Goal: Task Accomplishment & Management: Use online tool/utility

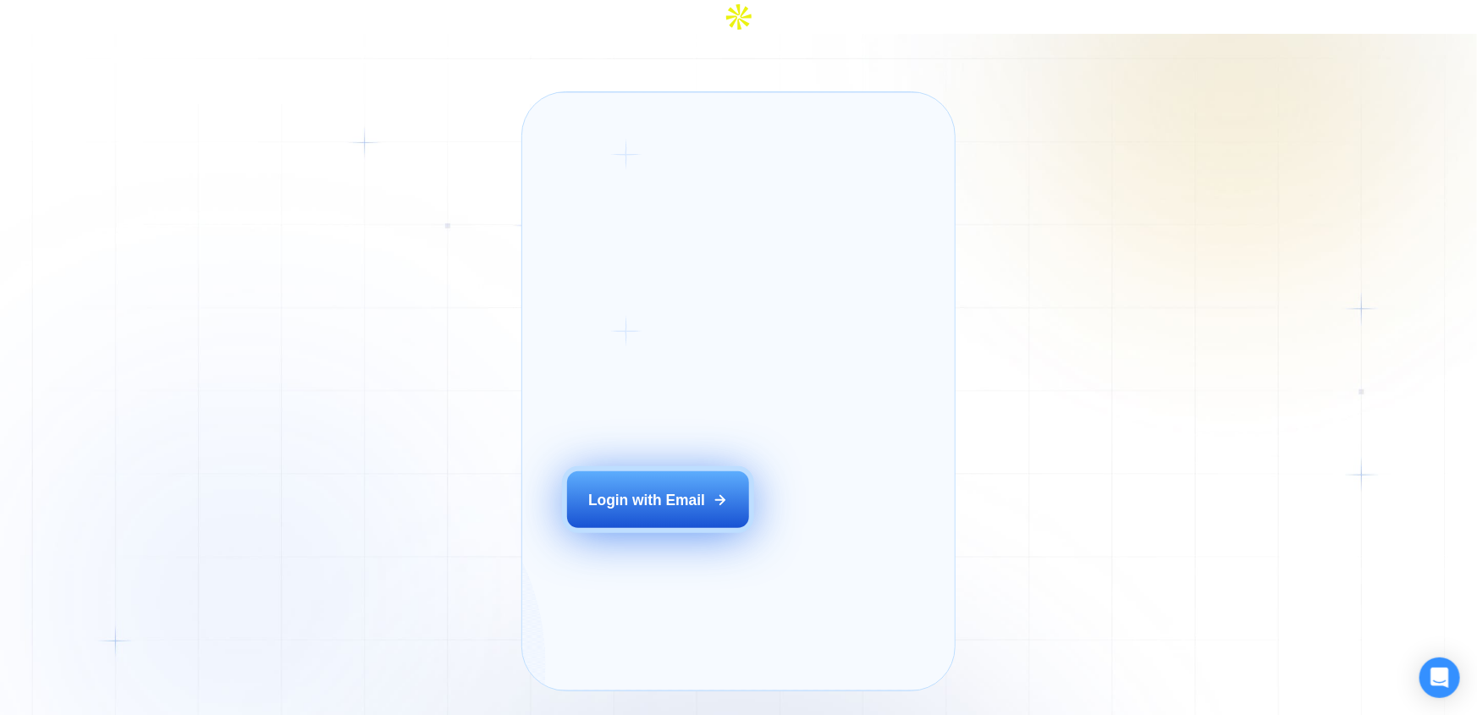
click at [704, 478] on button "Login with Email" at bounding box center [658, 501] width 183 height 58
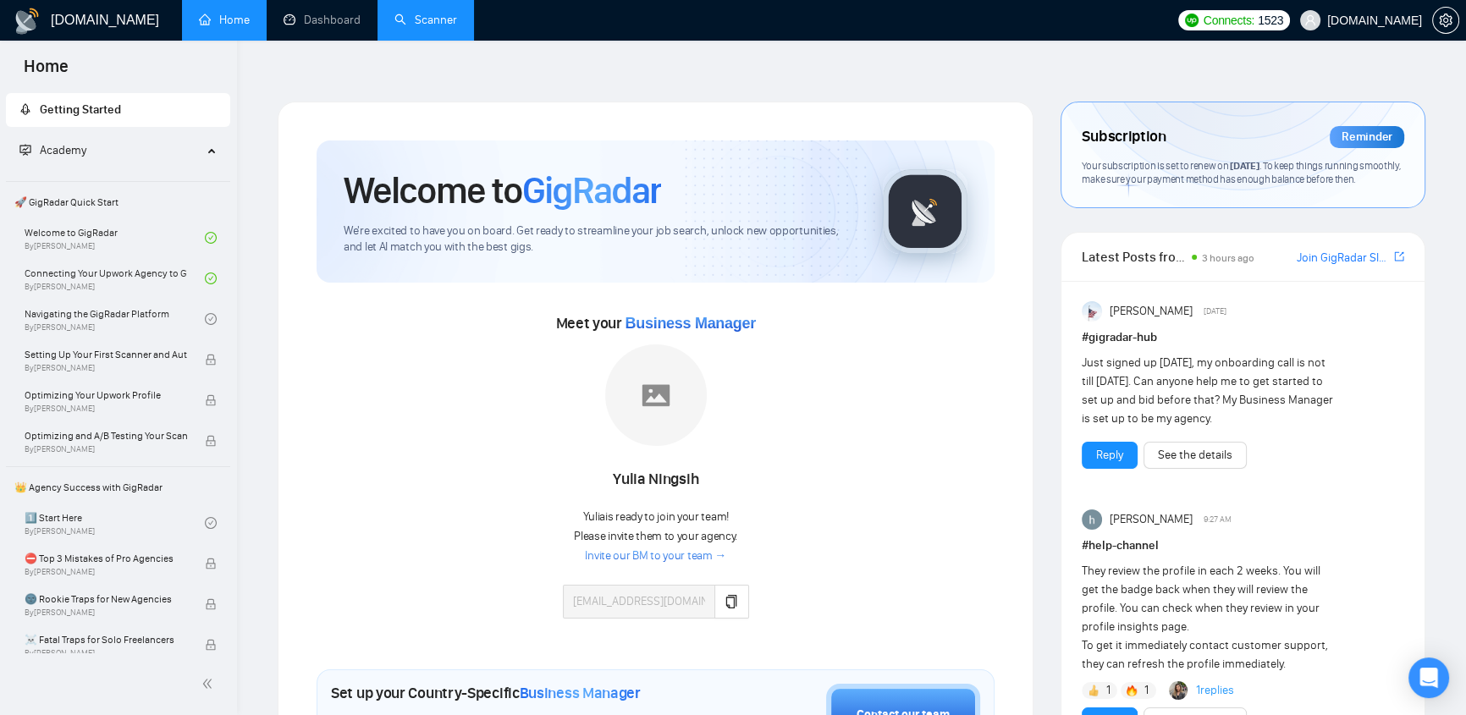
click at [438, 19] on link "Scanner" at bounding box center [426, 20] width 63 height 14
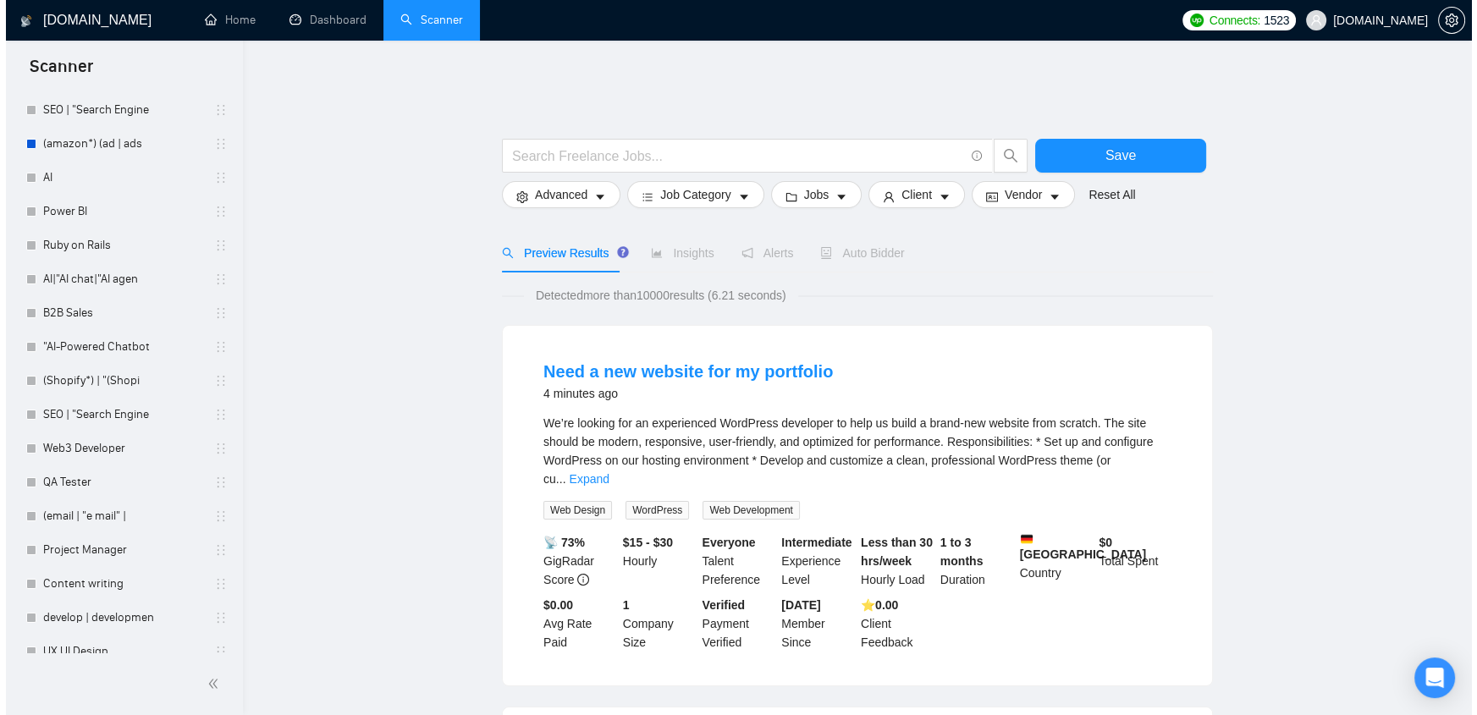
scroll to position [5751, 0]
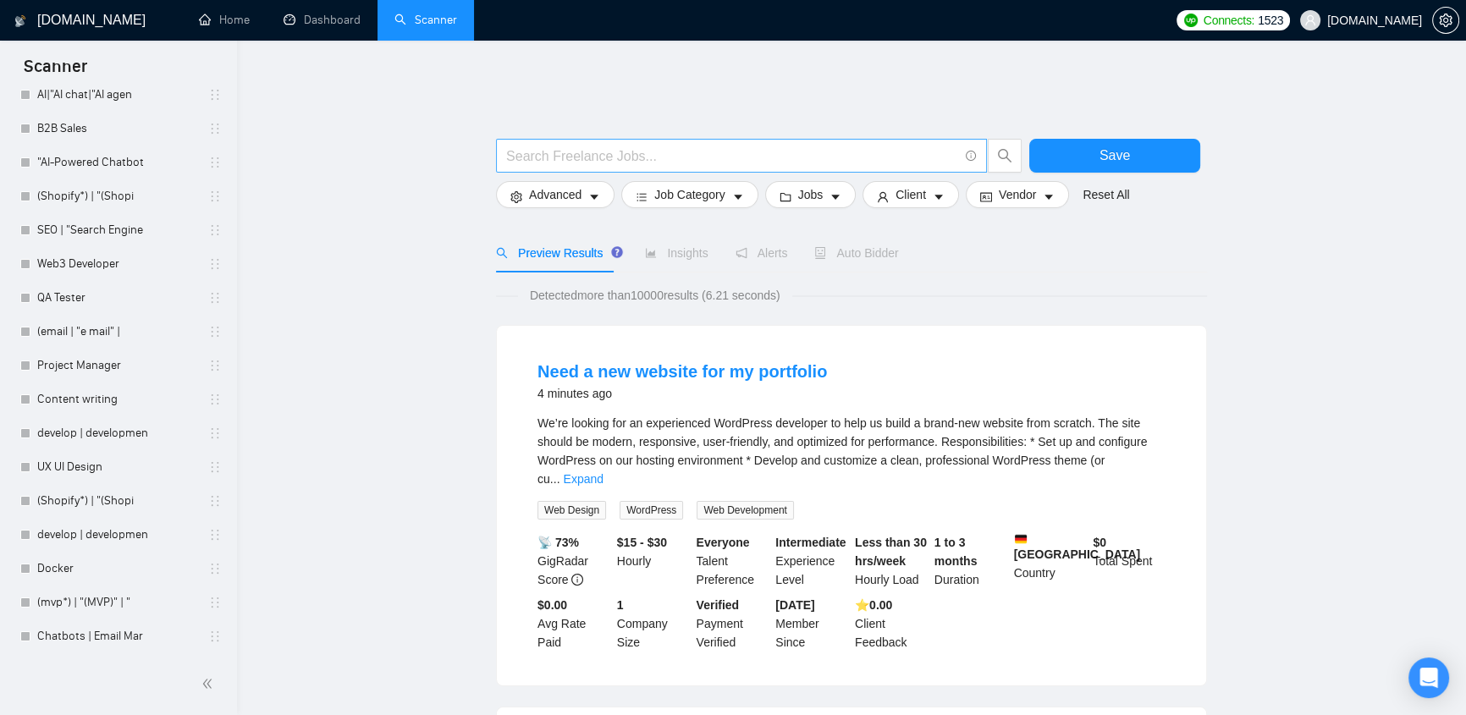
click at [764, 147] on input "text" at bounding box center [732, 156] width 452 height 21
paste input "(transcrip*) | (translat*)"
type input "(transcrip*) | (translat*)"
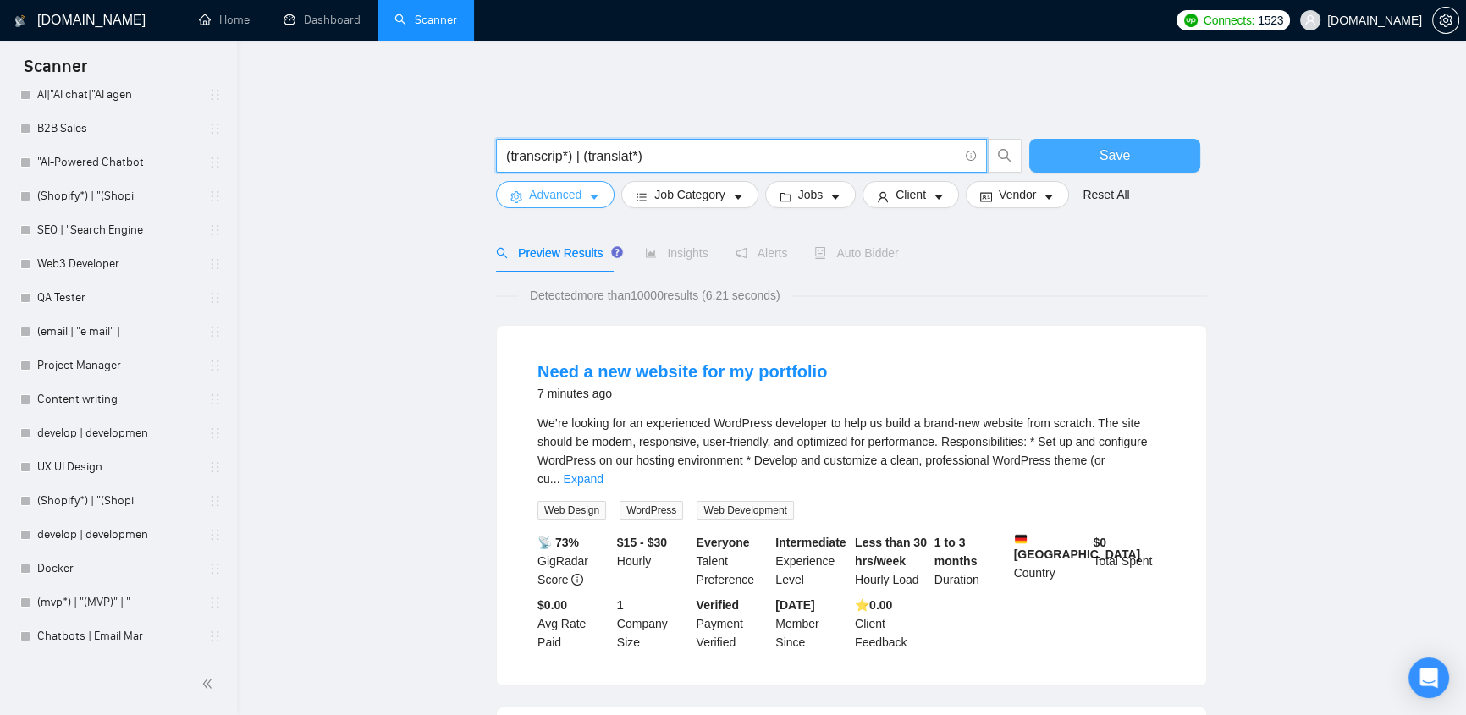
click at [1064, 139] on button "Save" at bounding box center [1115, 156] width 171 height 34
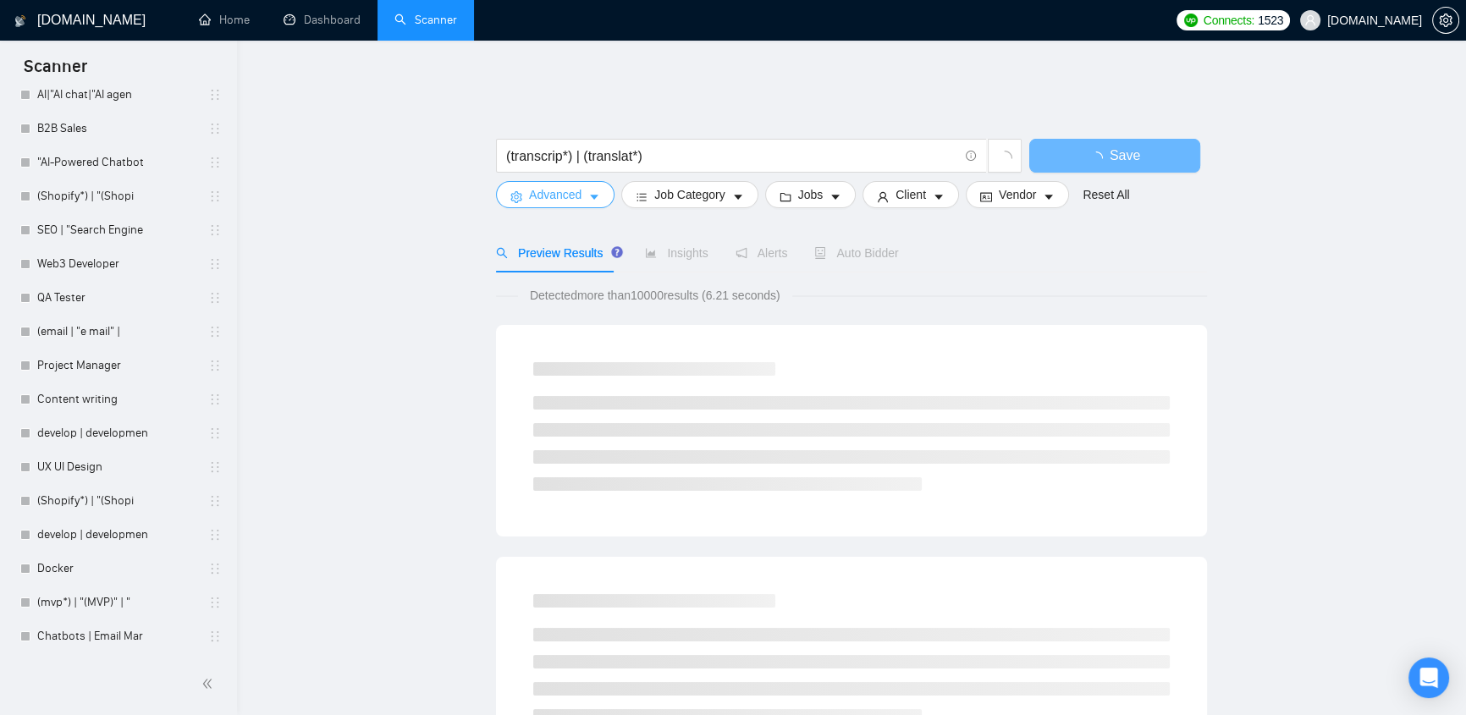
click at [579, 185] on span "Advanced" at bounding box center [555, 194] width 52 height 19
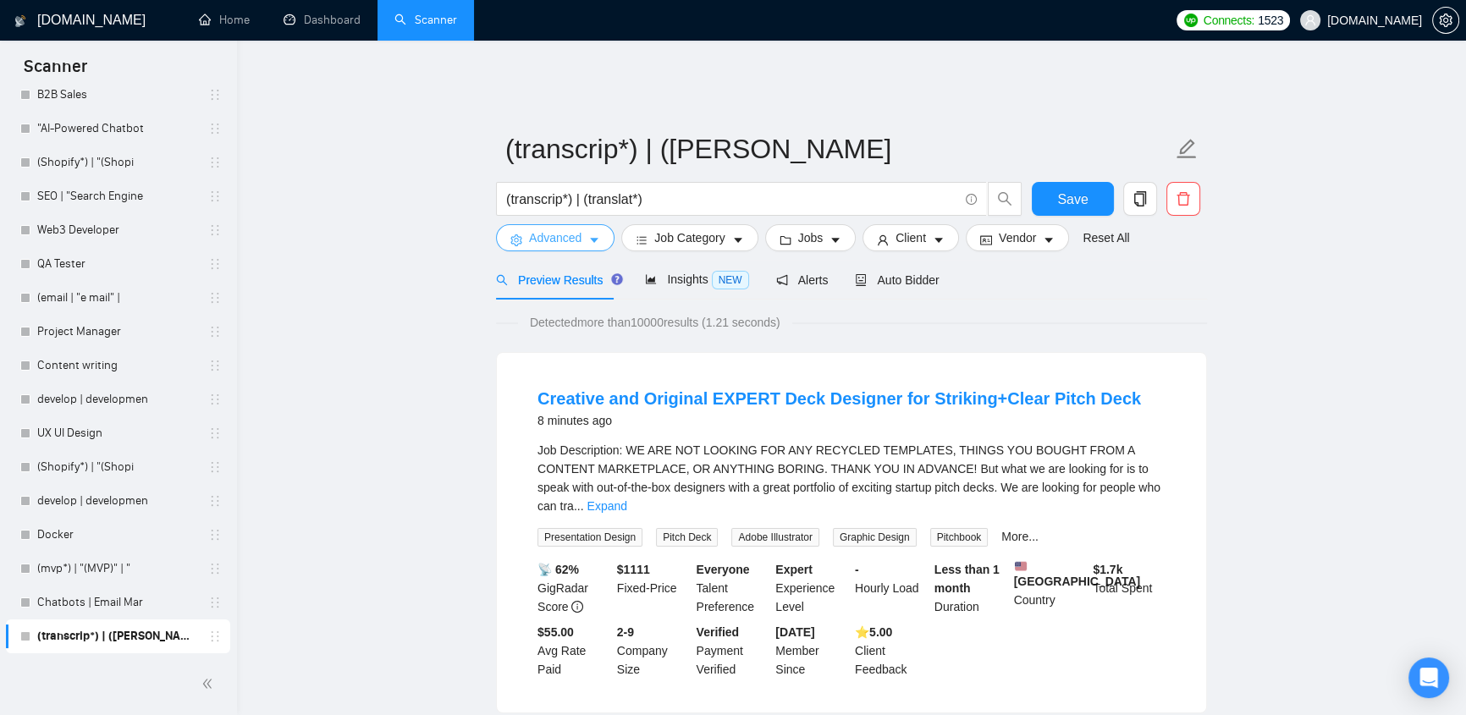
click at [609, 232] on button "Advanced" at bounding box center [555, 237] width 119 height 27
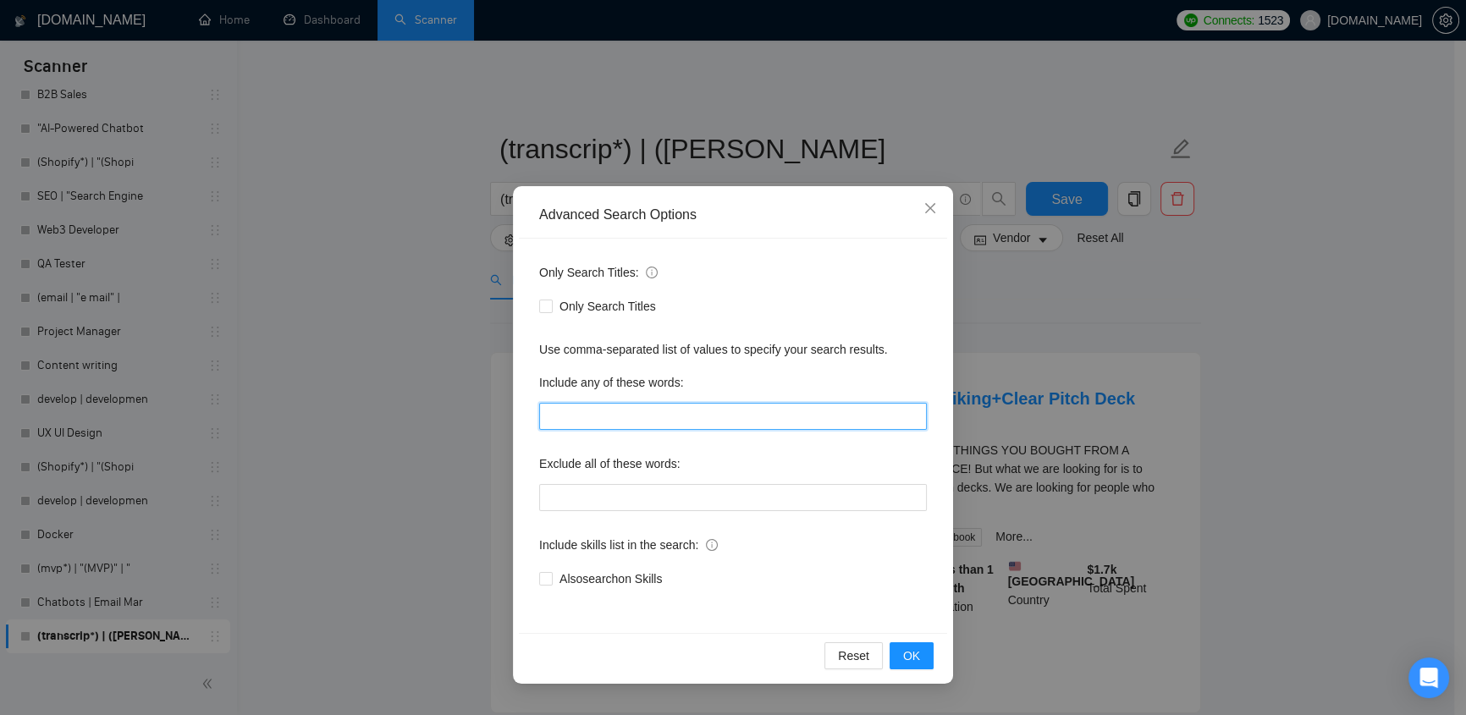
click at [615, 416] on input "text" at bounding box center [733, 416] width 388 height 27
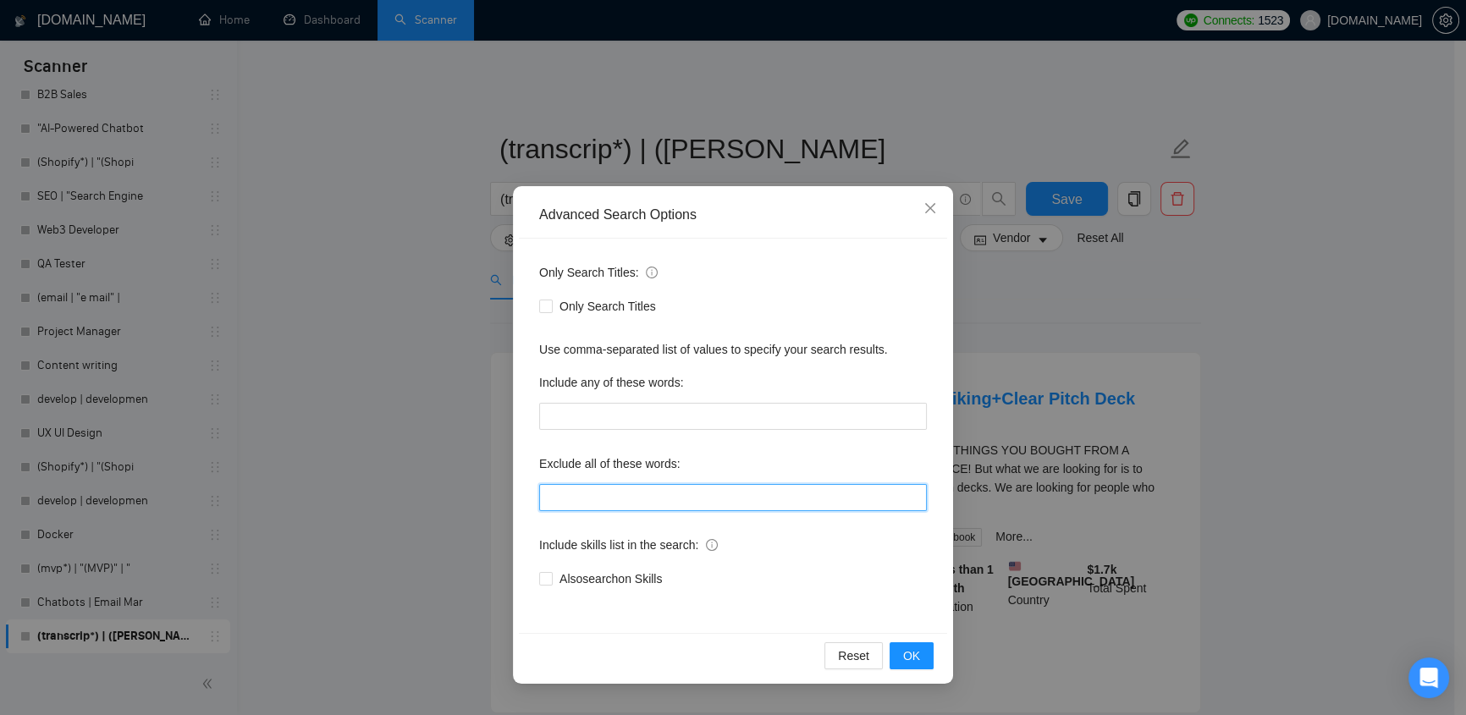
click at [671, 491] on input "text" at bounding box center [733, 497] width 388 height 27
click at [935, 204] on icon "close" at bounding box center [931, 208] width 14 height 14
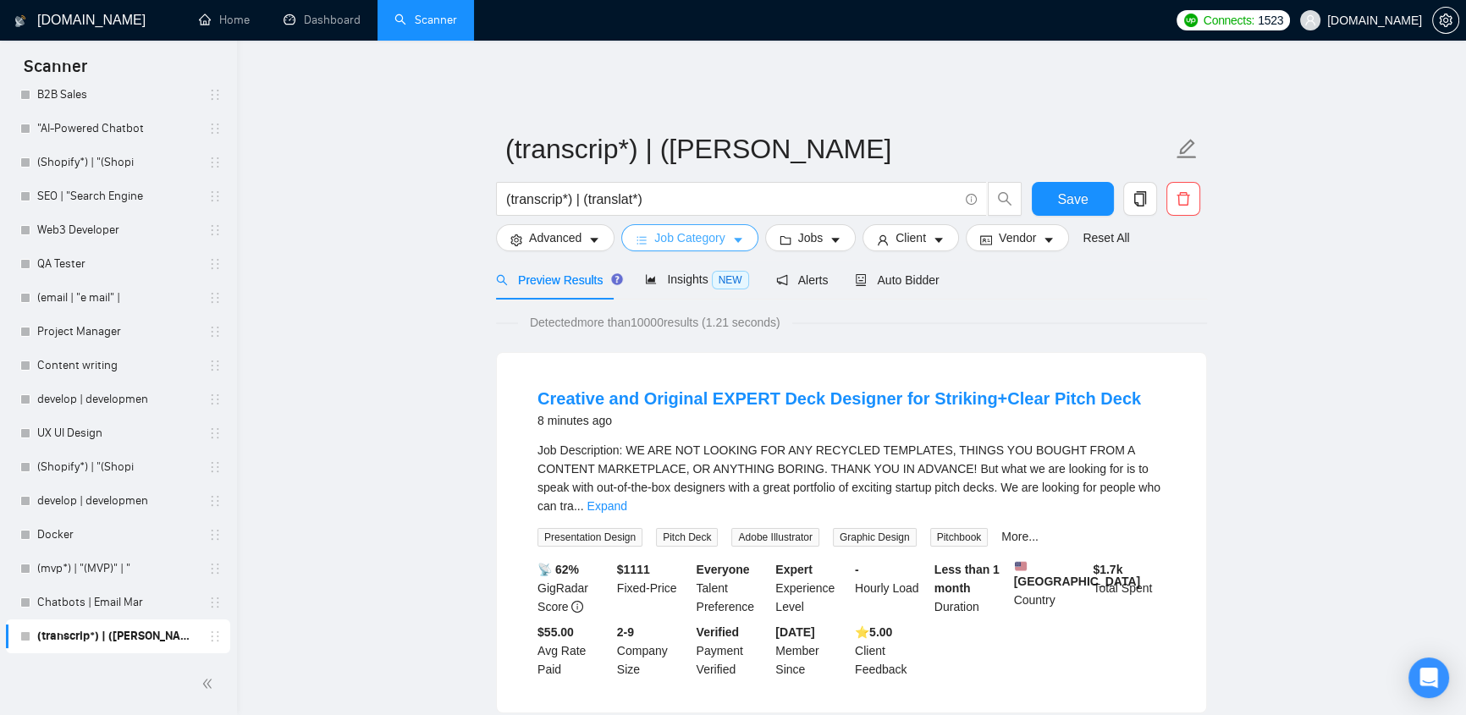
click at [701, 235] on span "Job Category" at bounding box center [689, 238] width 70 height 19
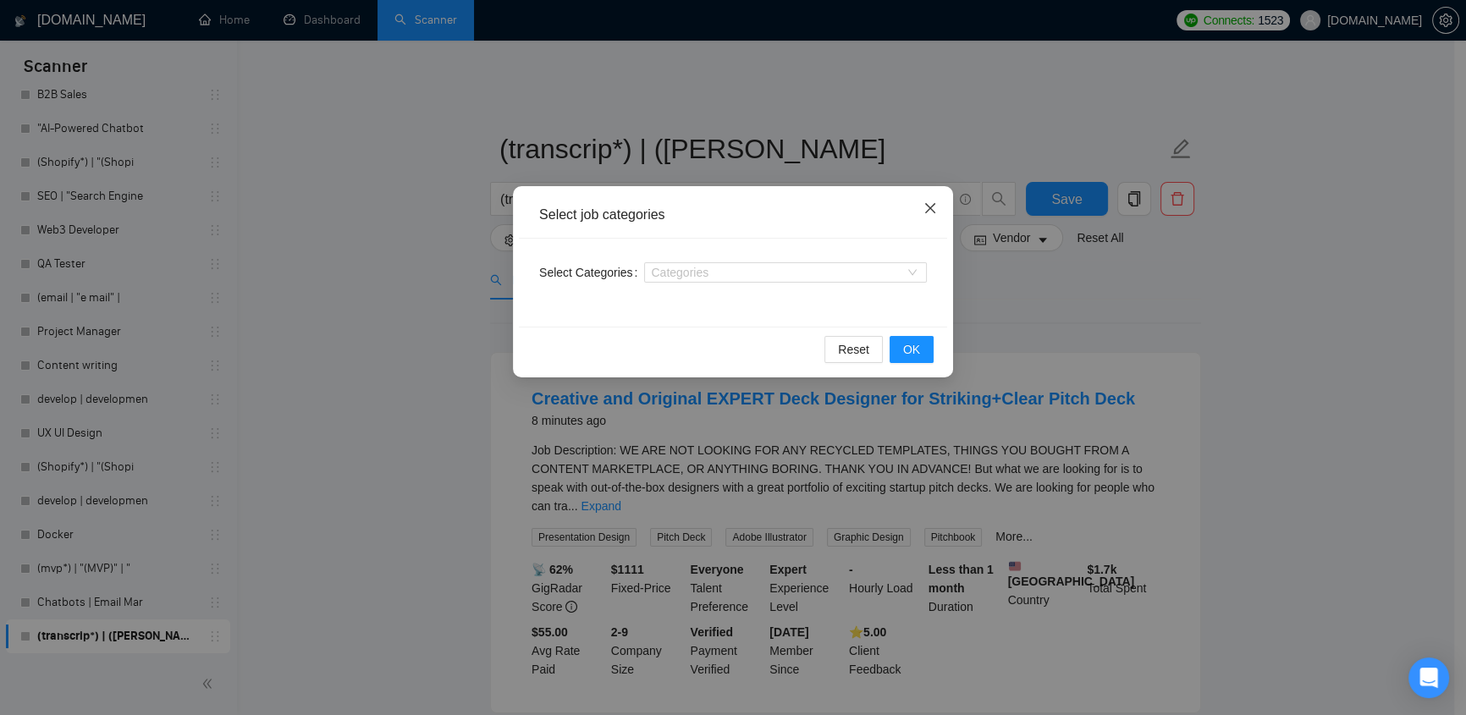
click at [927, 207] on icon "close" at bounding box center [930, 208] width 10 height 10
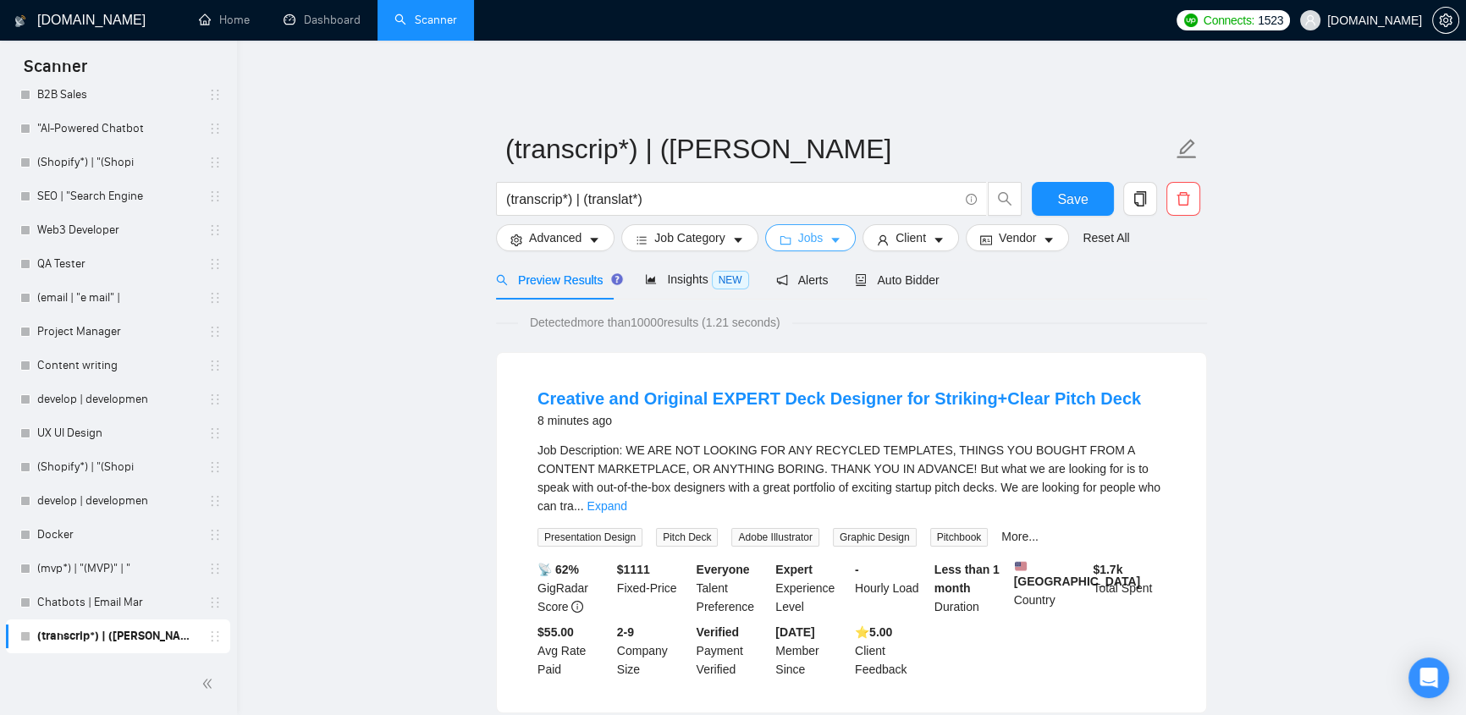
click at [798, 229] on span "Jobs" at bounding box center [810, 238] width 25 height 19
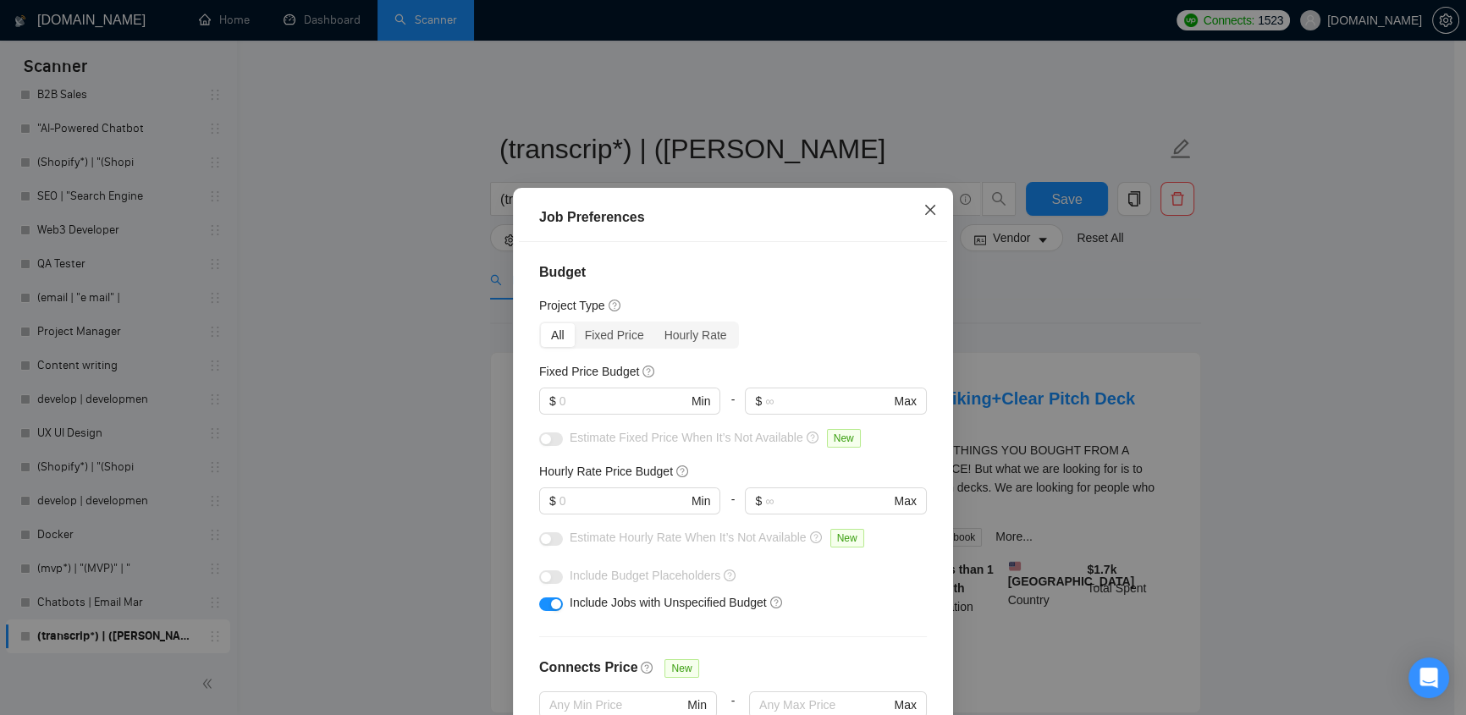
click at [927, 213] on icon "close" at bounding box center [930, 210] width 10 height 10
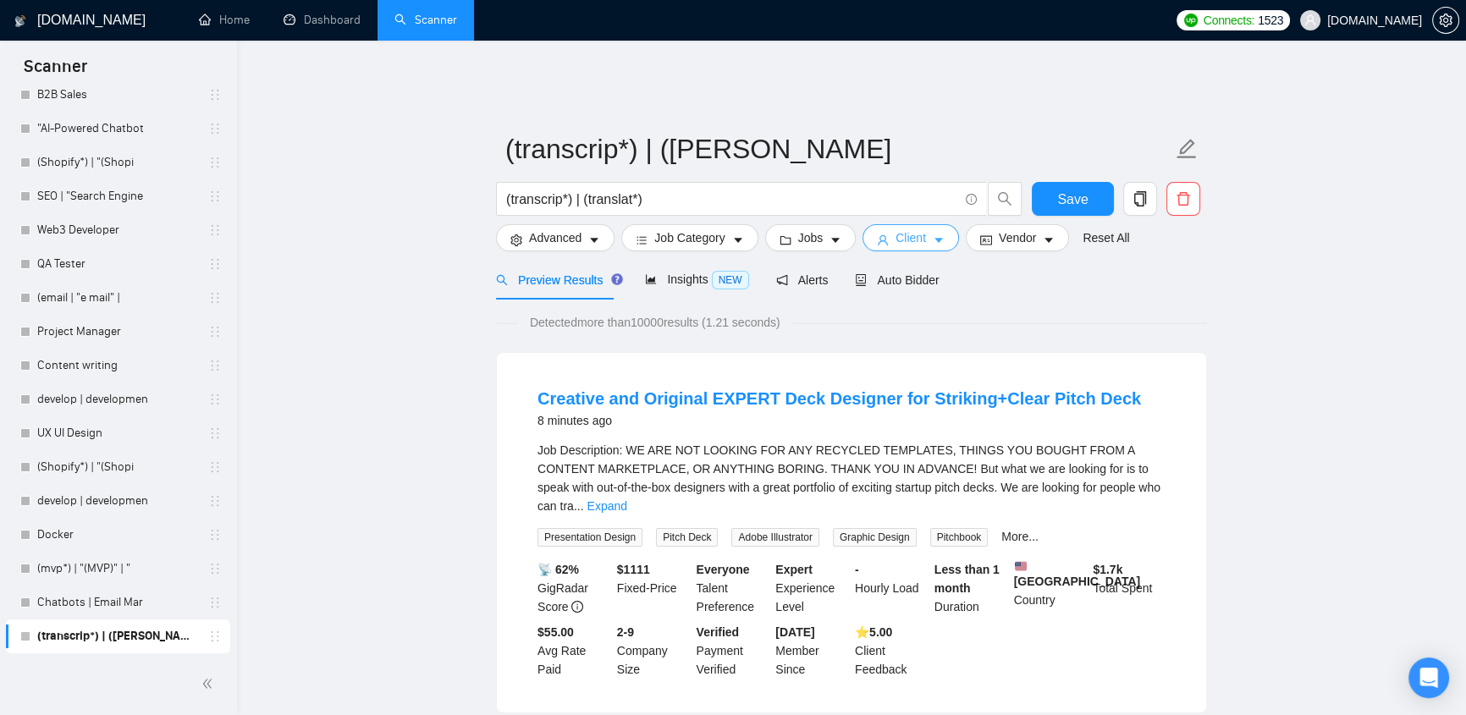
click at [914, 229] on span "Client" at bounding box center [911, 238] width 30 height 19
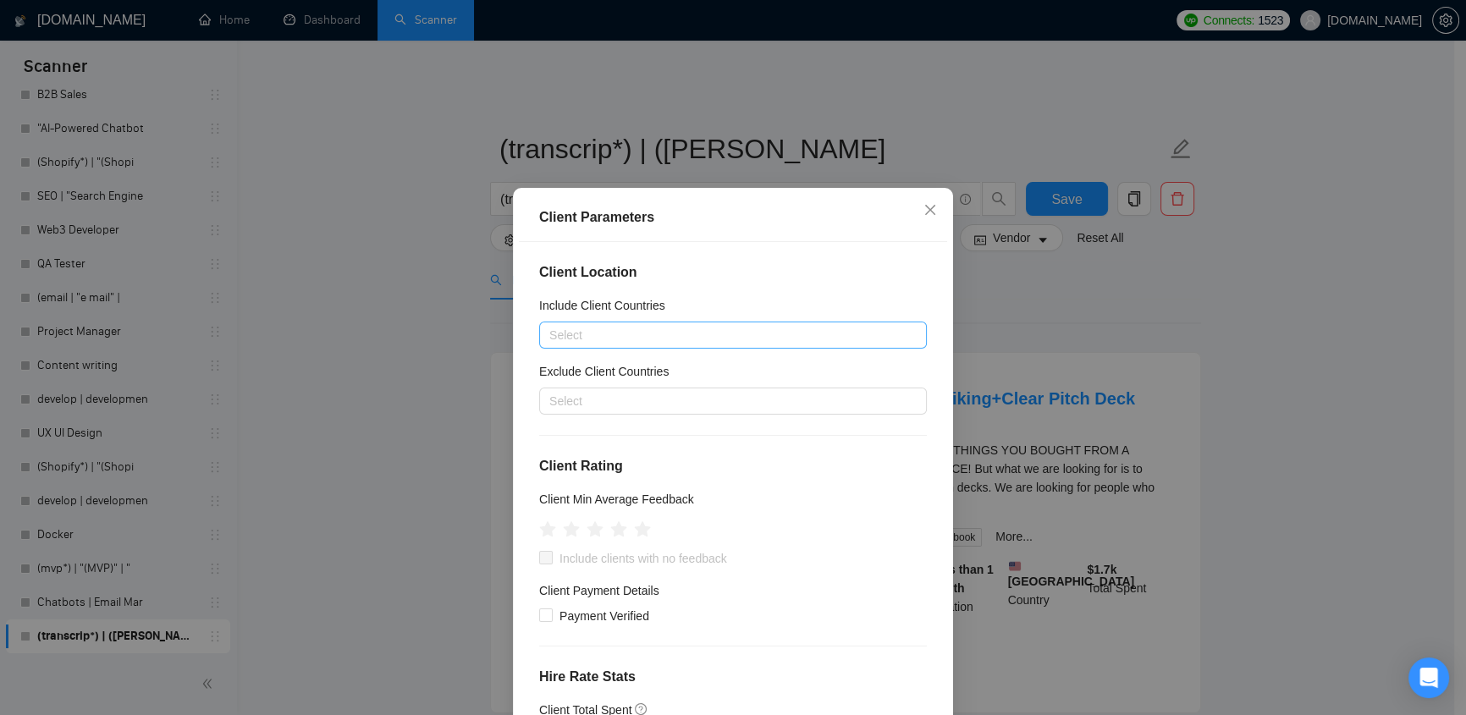
click at [652, 328] on div at bounding box center [725, 335] width 362 height 20
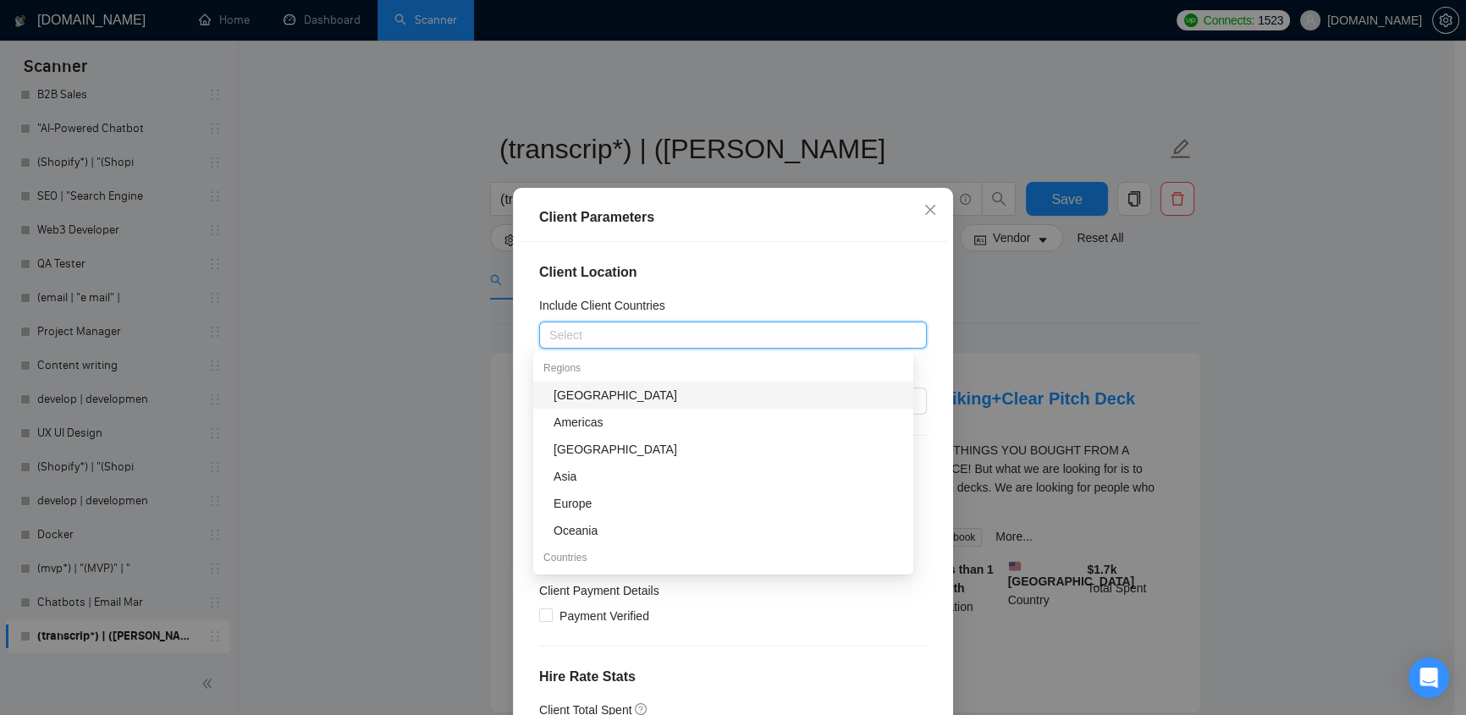
click at [761, 272] on h4 "Client Location" at bounding box center [733, 272] width 388 height 20
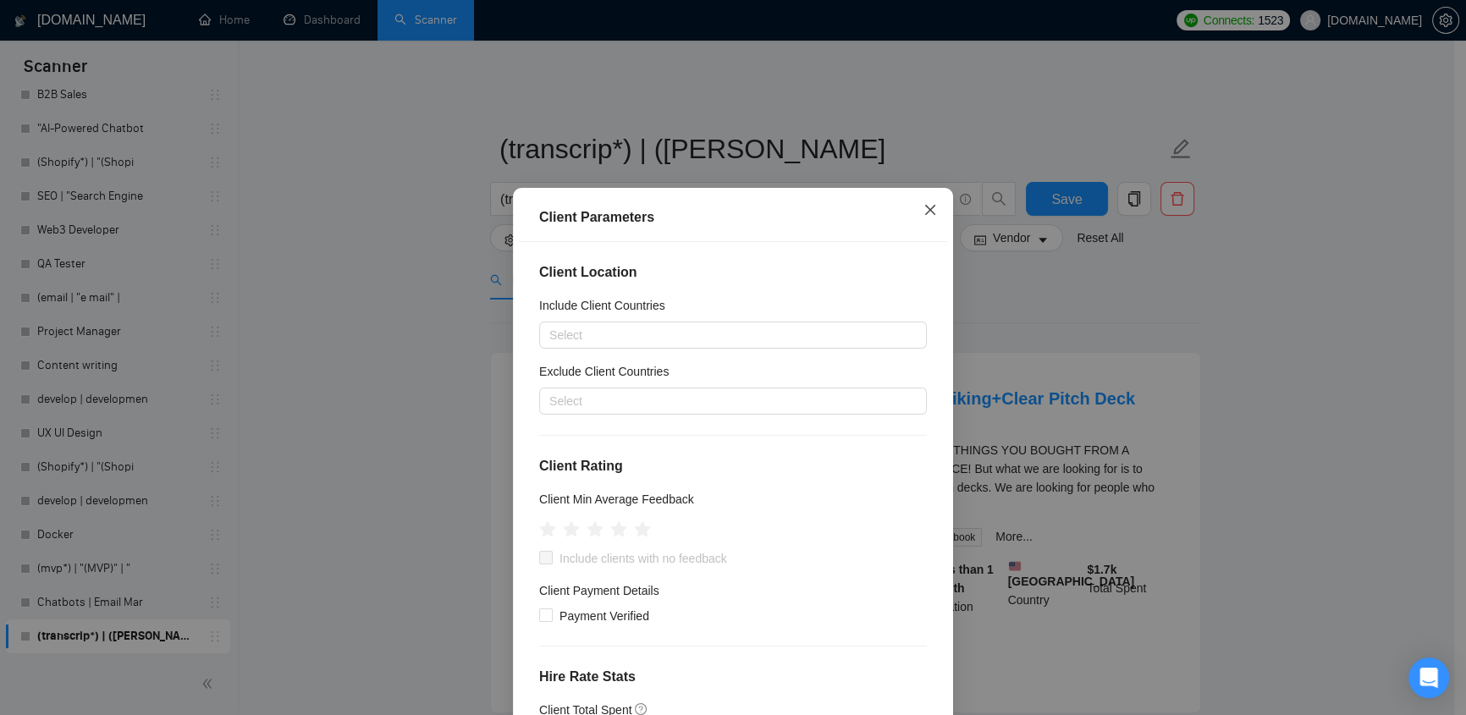
click at [930, 214] on icon "close" at bounding box center [931, 210] width 14 height 14
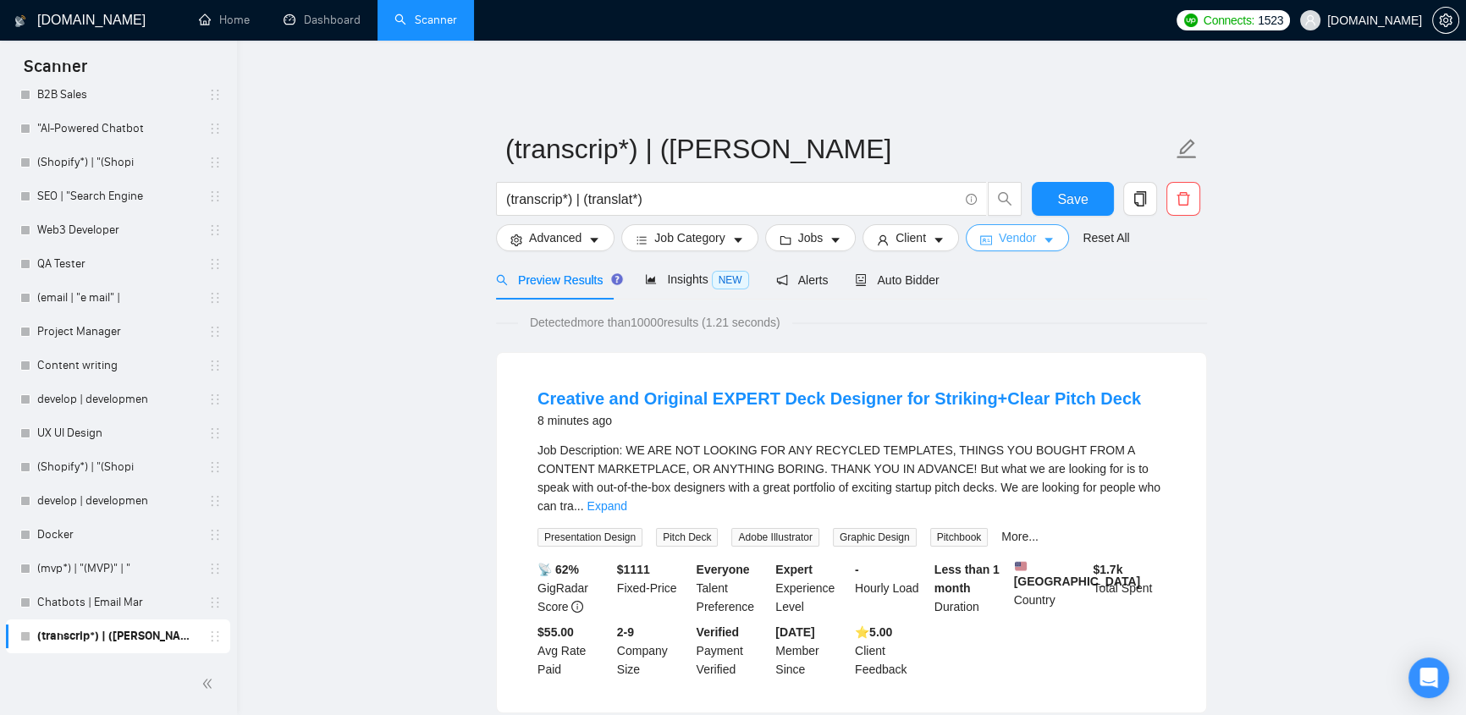
click at [999, 232] on span "Vendor" at bounding box center [1017, 238] width 37 height 19
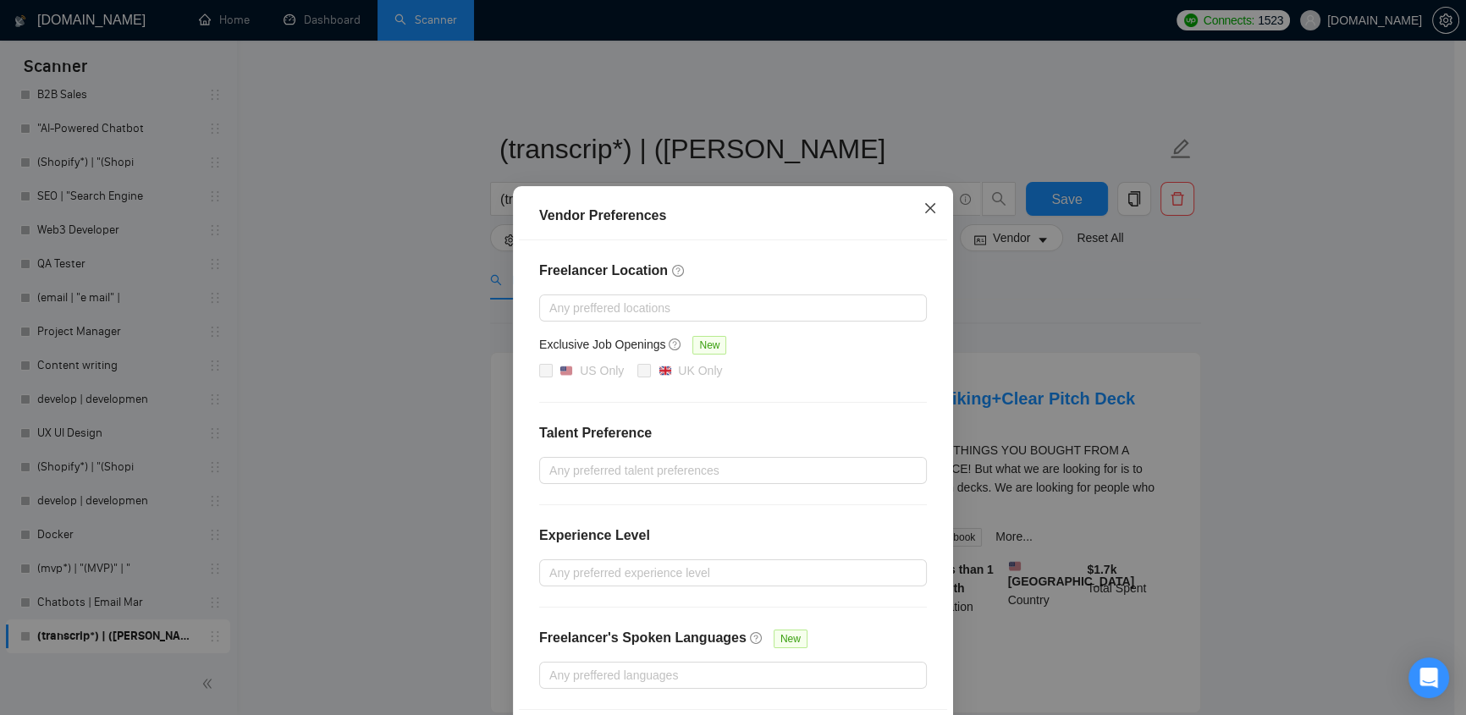
click at [924, 211] on icon "close" at bounding box center [931, 208] width 14 height 14
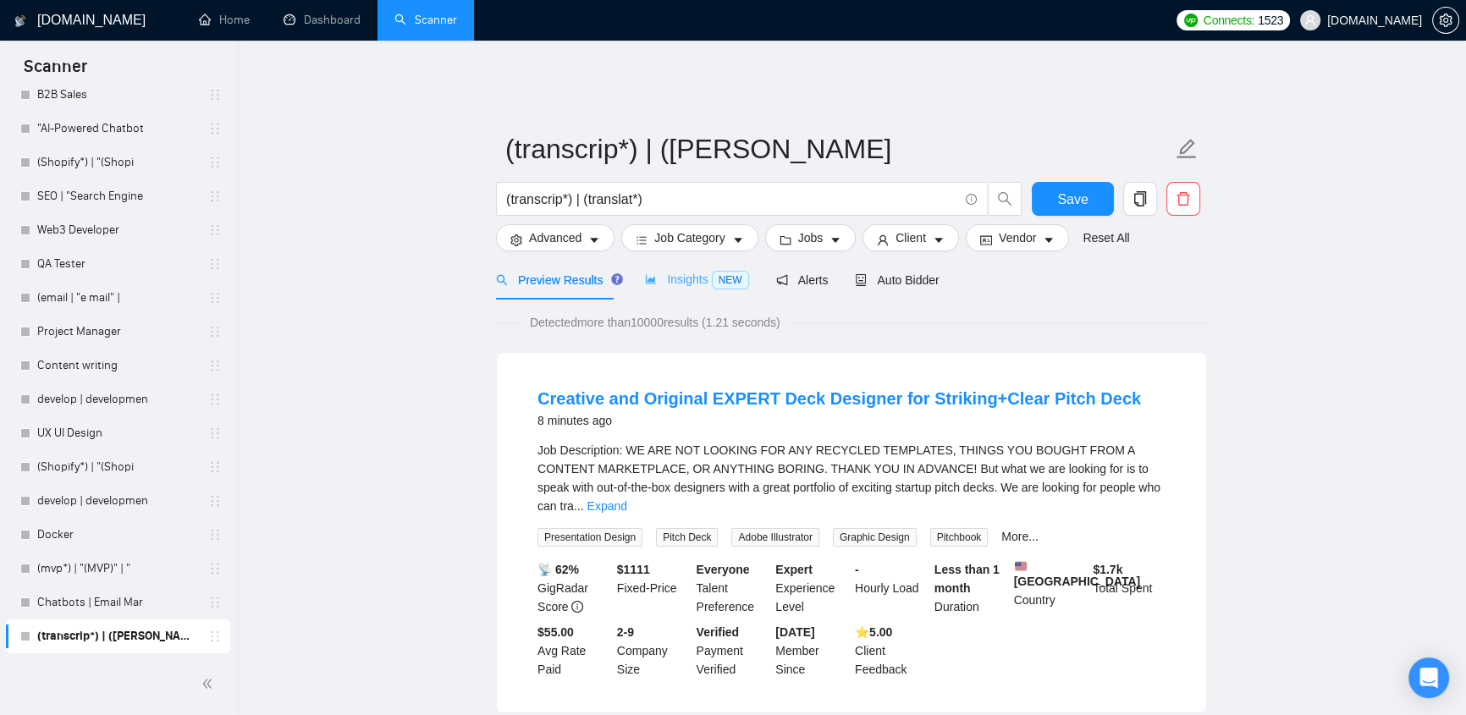
click at [713, 281] on div "Insights NEW" at bounding box center [696, 280] width 103 height 40
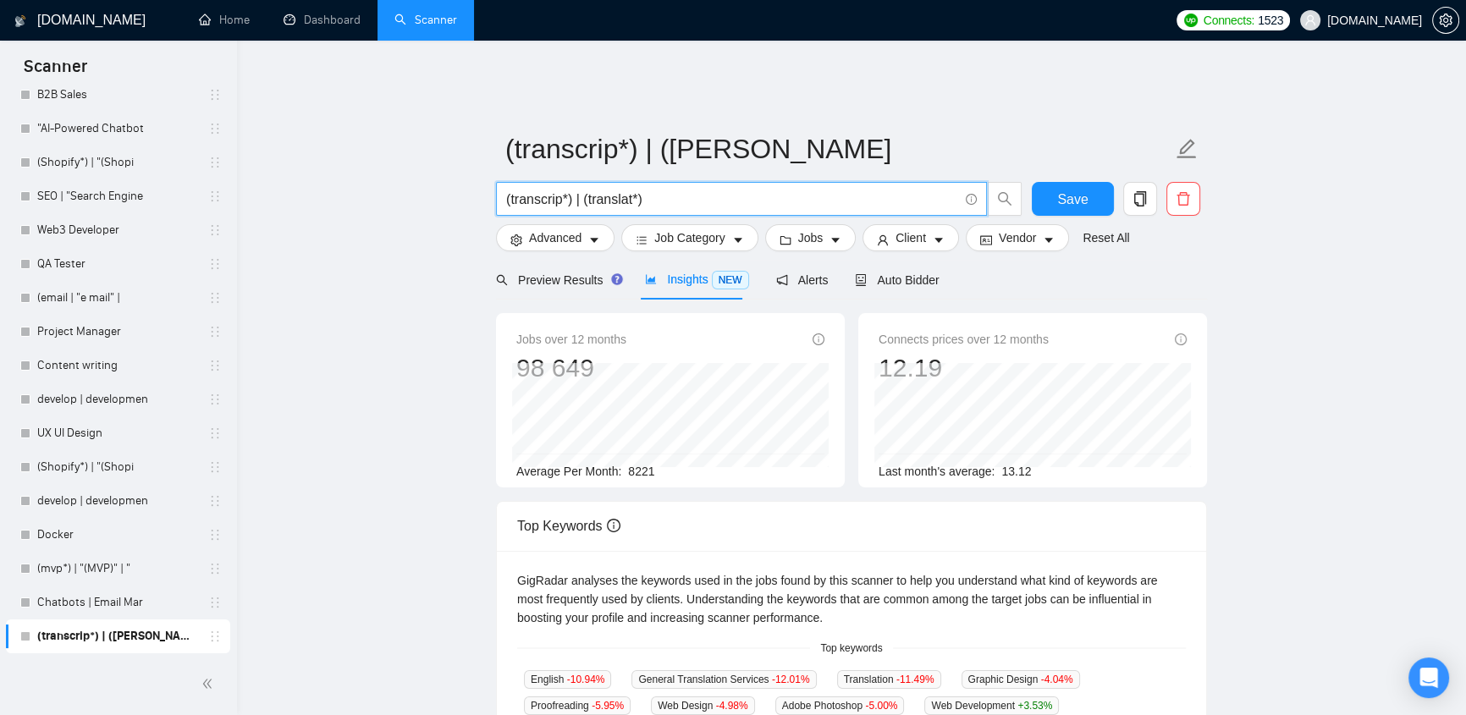
drag, startPoint x: 693, startPoint y: 185, endPoint x: 766, endPoint y: 198, distance: 73.9
click at [796, 189] on input "(transcrip*) | (translat*)" at bounding box center [732, 199] width 452 height 21
drag, startPoint x: 656, startPoint y: 459, endPoint x: 621, endPoint y: 450, distance: 36.8
click at [621, 462] on div "Average Per Month: 8221" at bounding box center [670, 471] width 308 height 19
click at [892, 274] on span "Auto Bidder" at bounding box center [897, 280] width 84 height 14
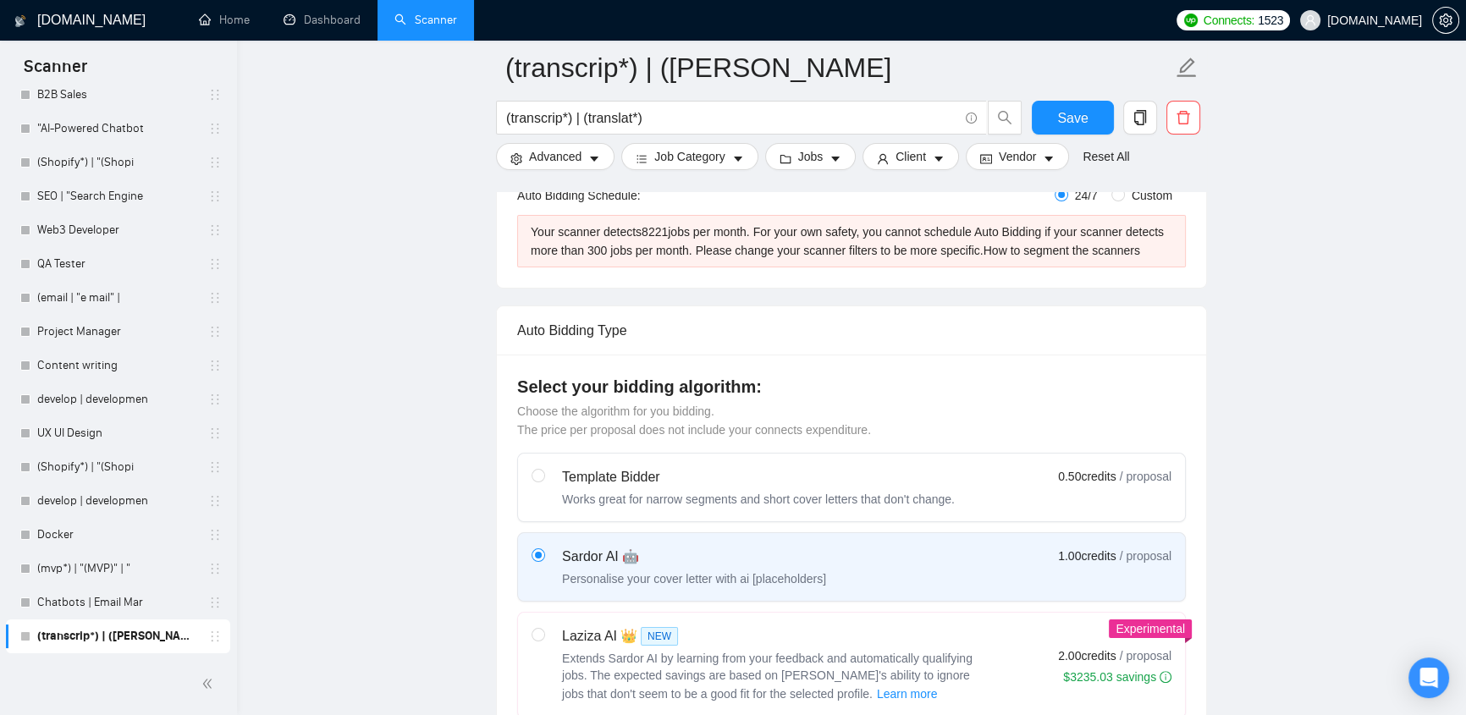
scroll to position [897, 0]
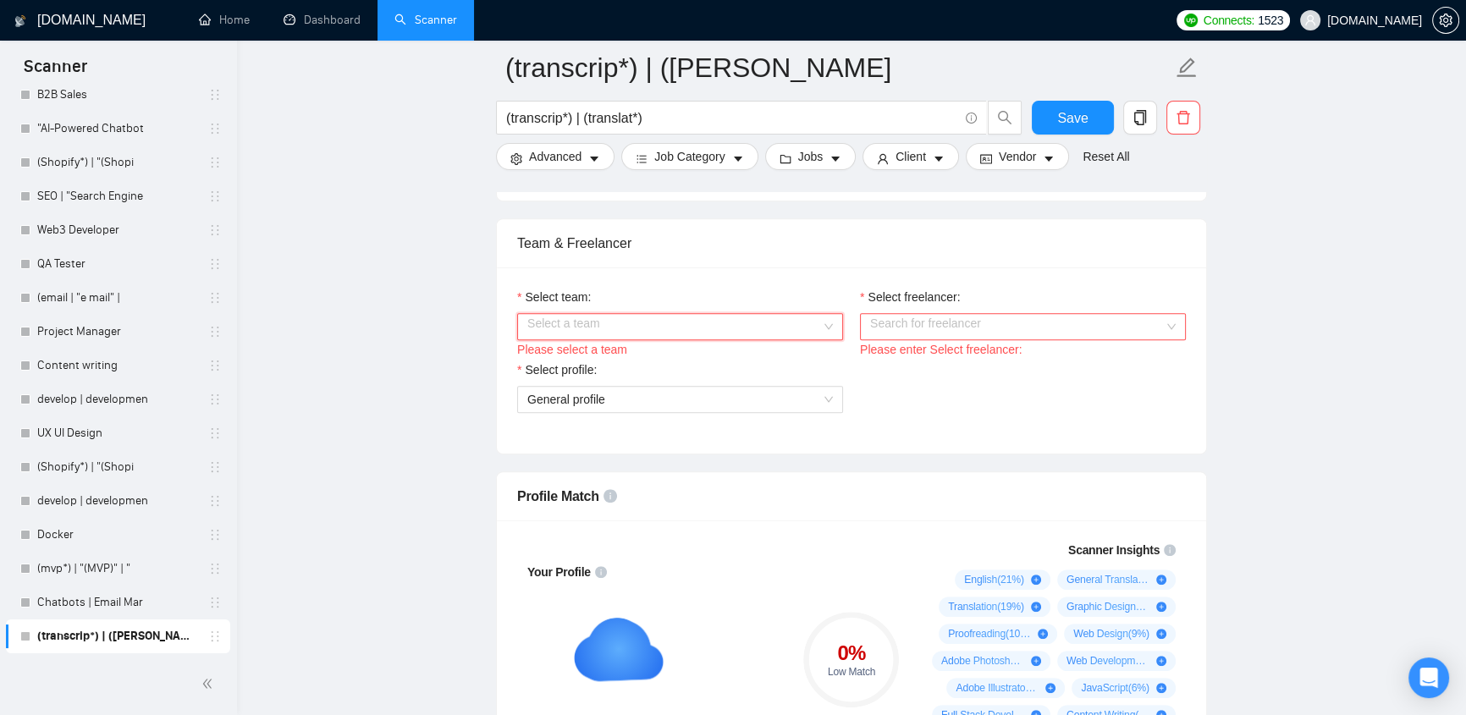
click at [622, 317] on input "Select team:" at bounding box center [674, 326] width 294 height 25
click at [892, 314] on input "Select freelancer:" at bounding box center [1017, 326] width 294 height 25
click at [1071, 268] on div "Select team: Select a team Please select a team Select freelancer: Search for f…" at bounding box center [851, 361] width 709 height 186
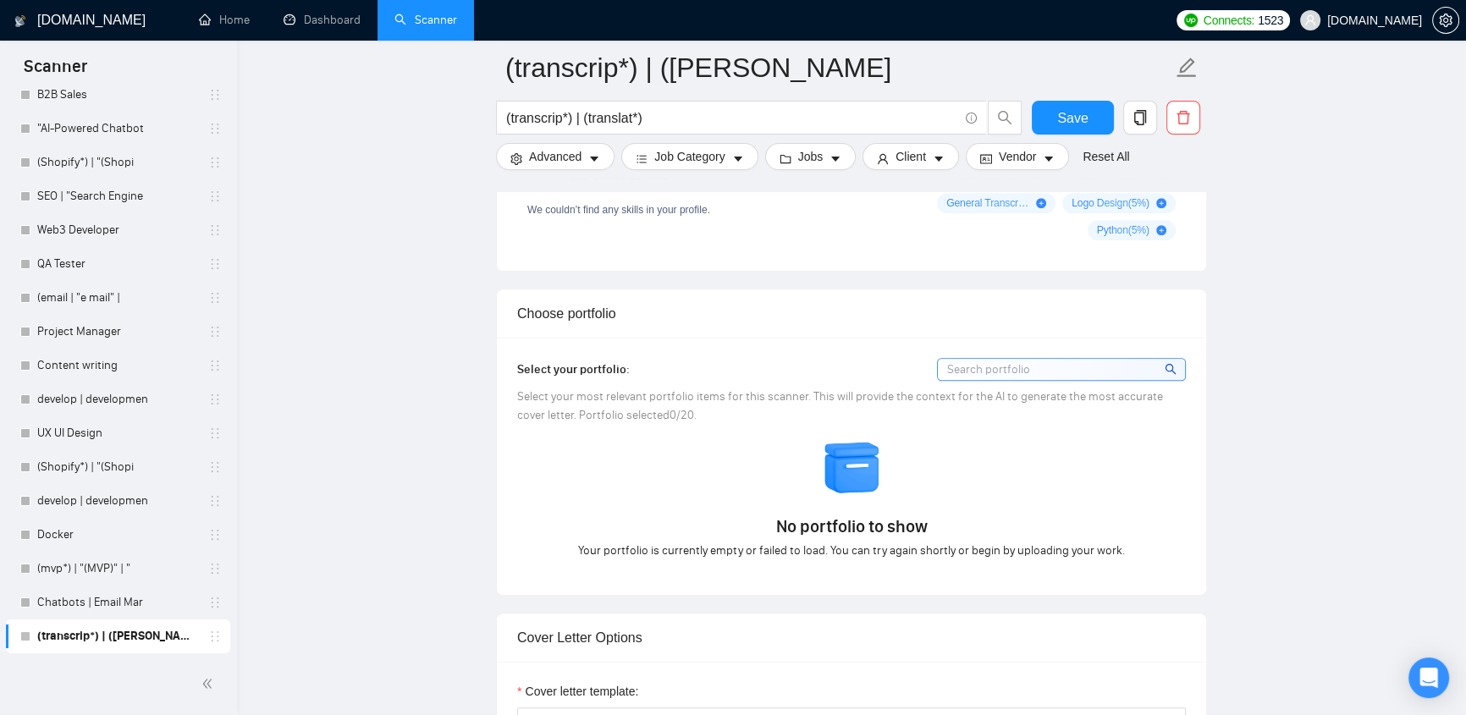
scroll to position [1795, 0]
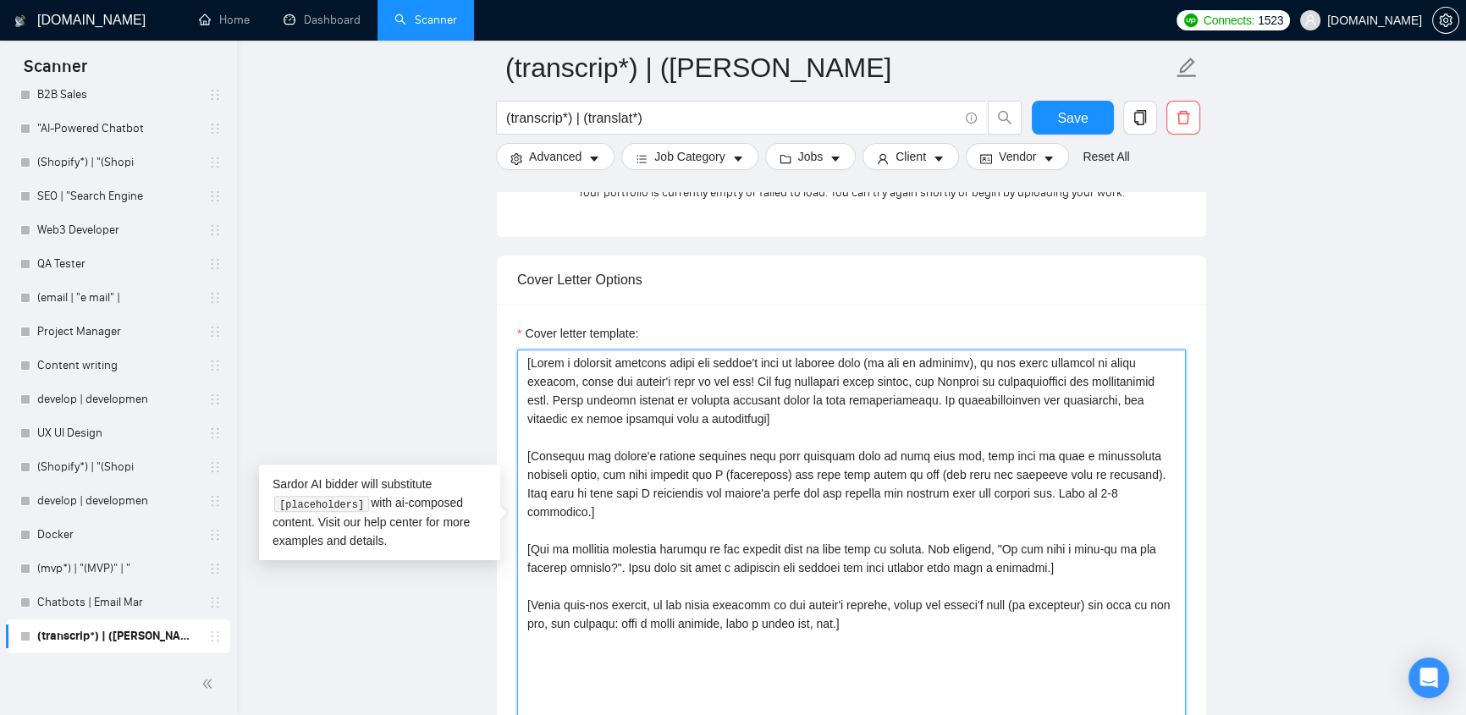
drag, startPoint x: 665, startPoint y: 521, endPoint x: 498, endPoint y: 298, distance: 278.2
click at [498, 304] on div "Cover letter template:" at bounding box center [851, 537] width 709 height 467
click at [687, 420] on textarea "Cover letter template:" at bounding box center [851, 540] width 669 height 381
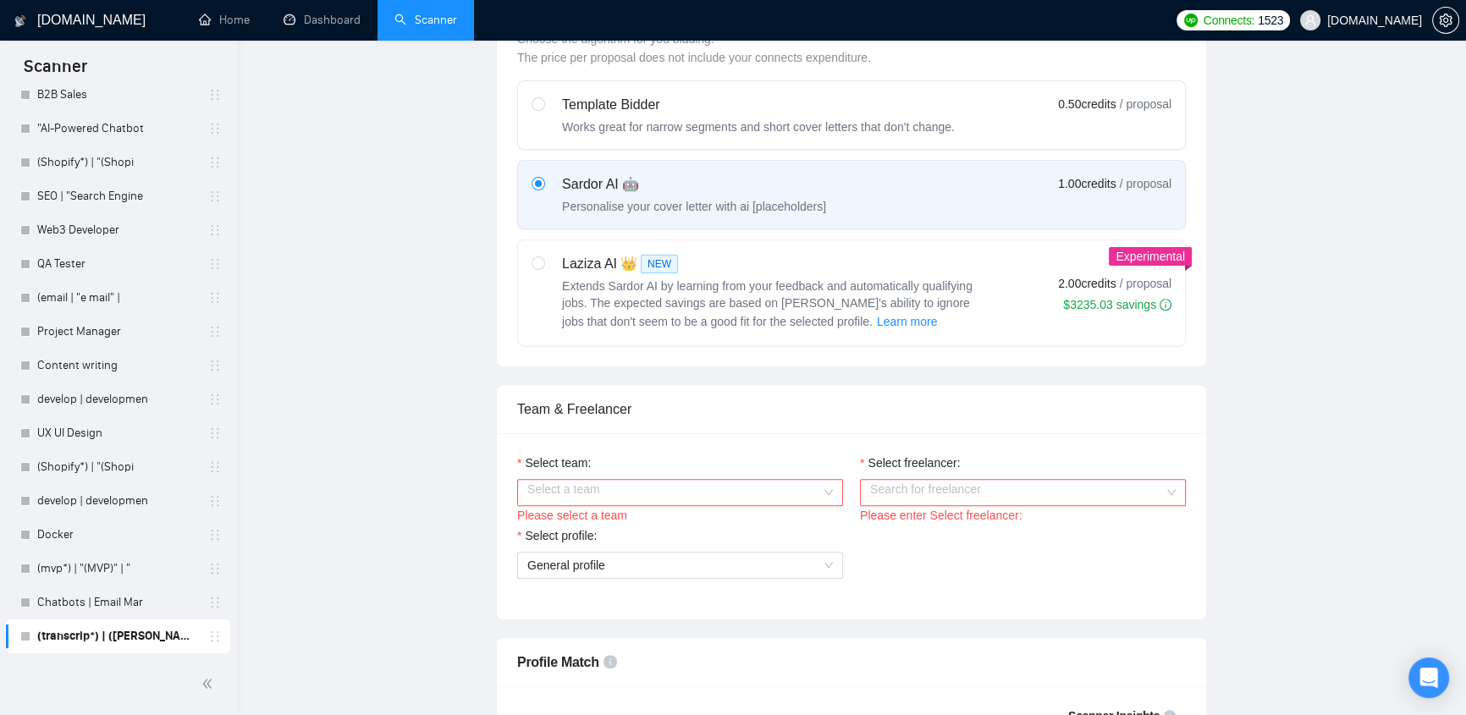
scroll to position [0, 0]
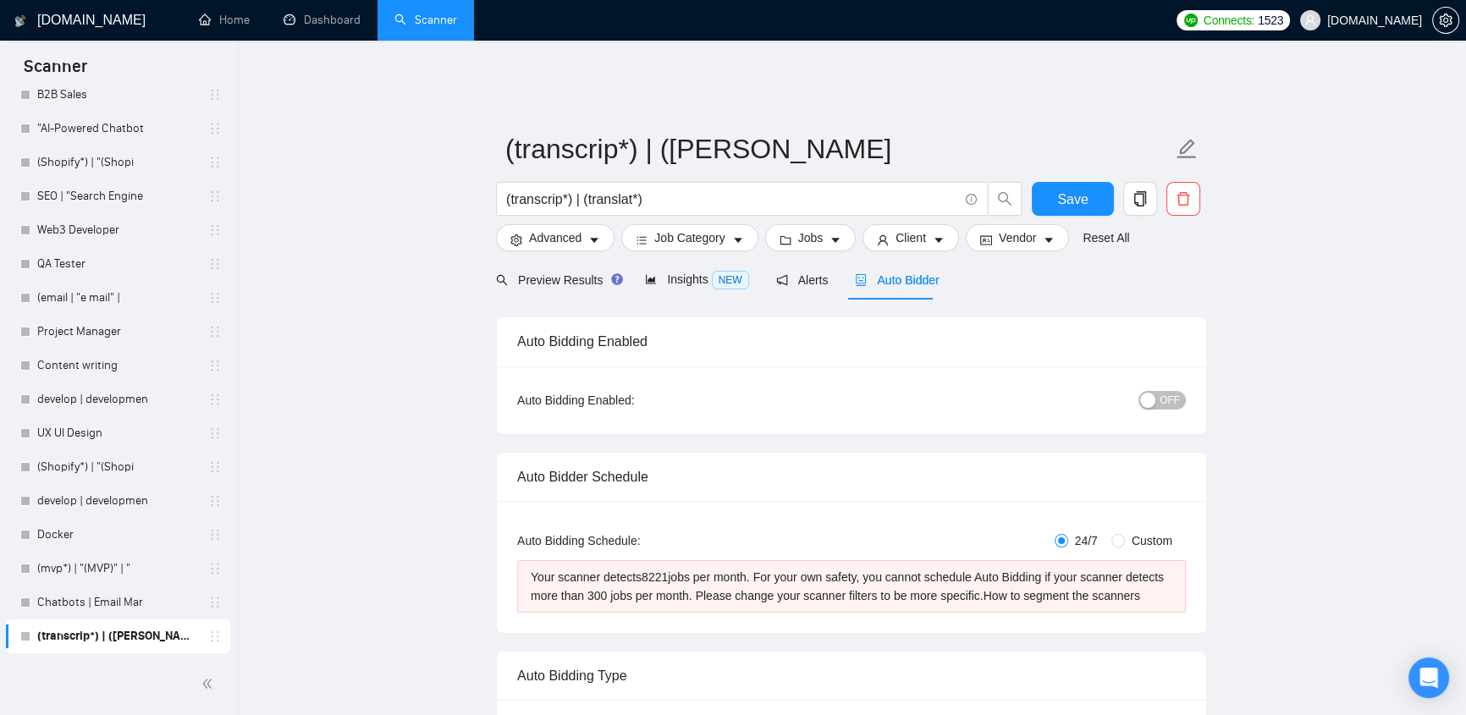
click at [1384, 20] on span "evacodes.com" at bounding box center [1375, 20] width 95 height 0
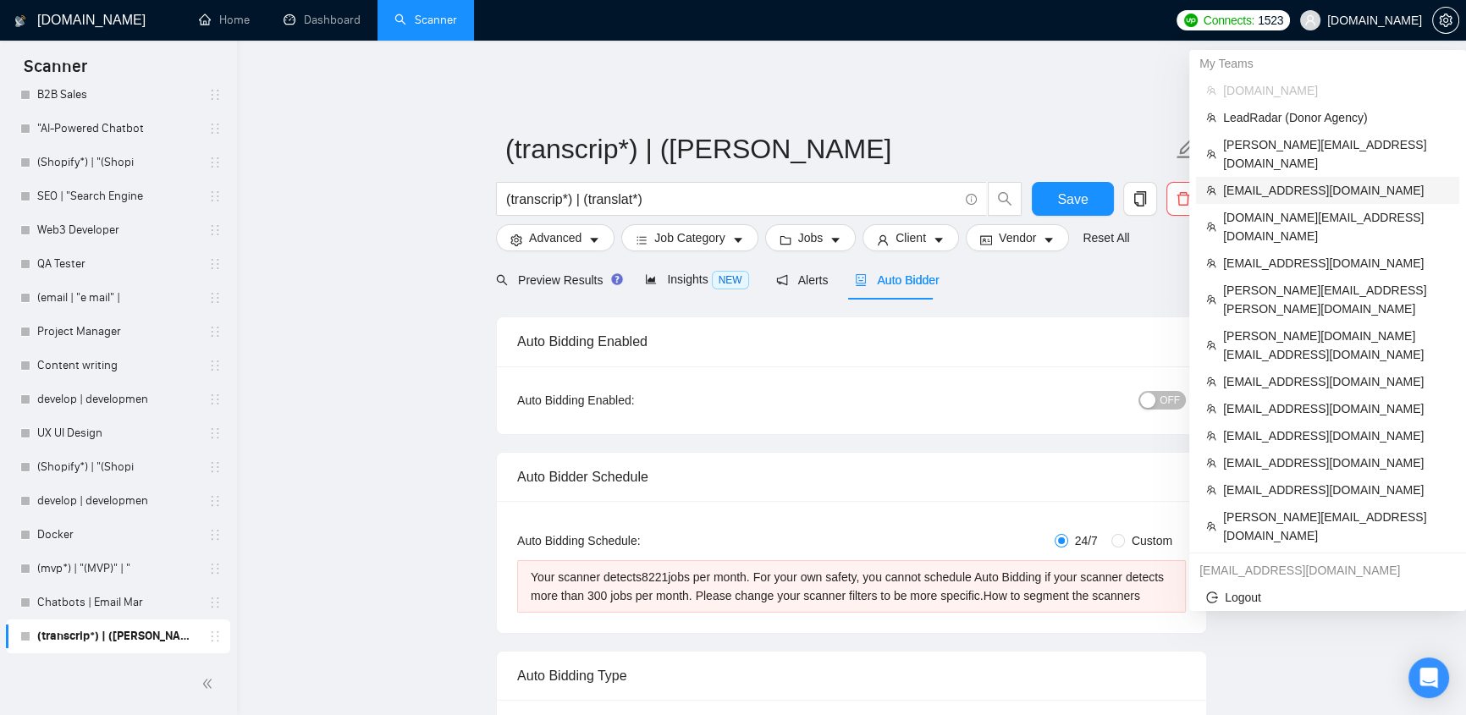
click at [1273, 181] on span "klimevtushenko@gmail.com" at bounding box center [1336, 190] width 226 height 19
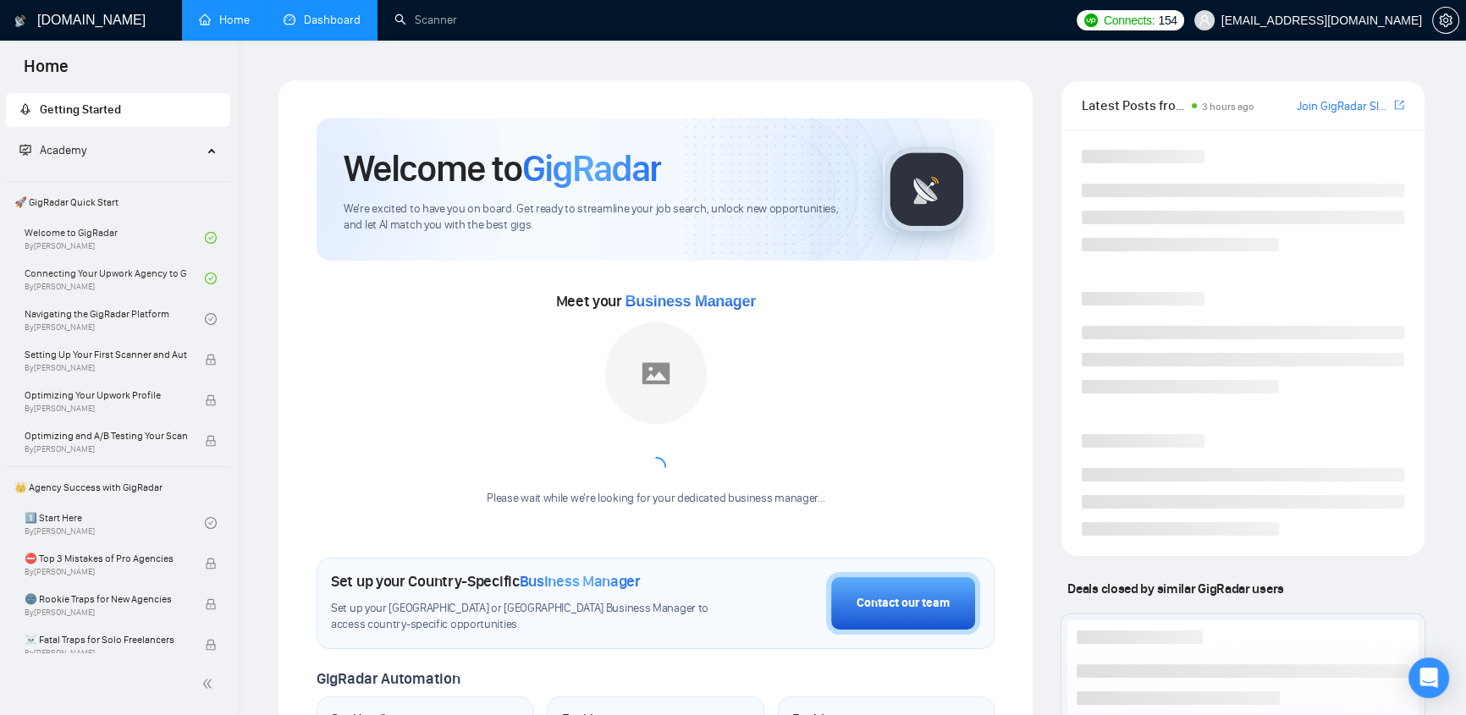
click at [325, 16] on link "Dashboard" at bounding box center [322, 20] width 77 height 14
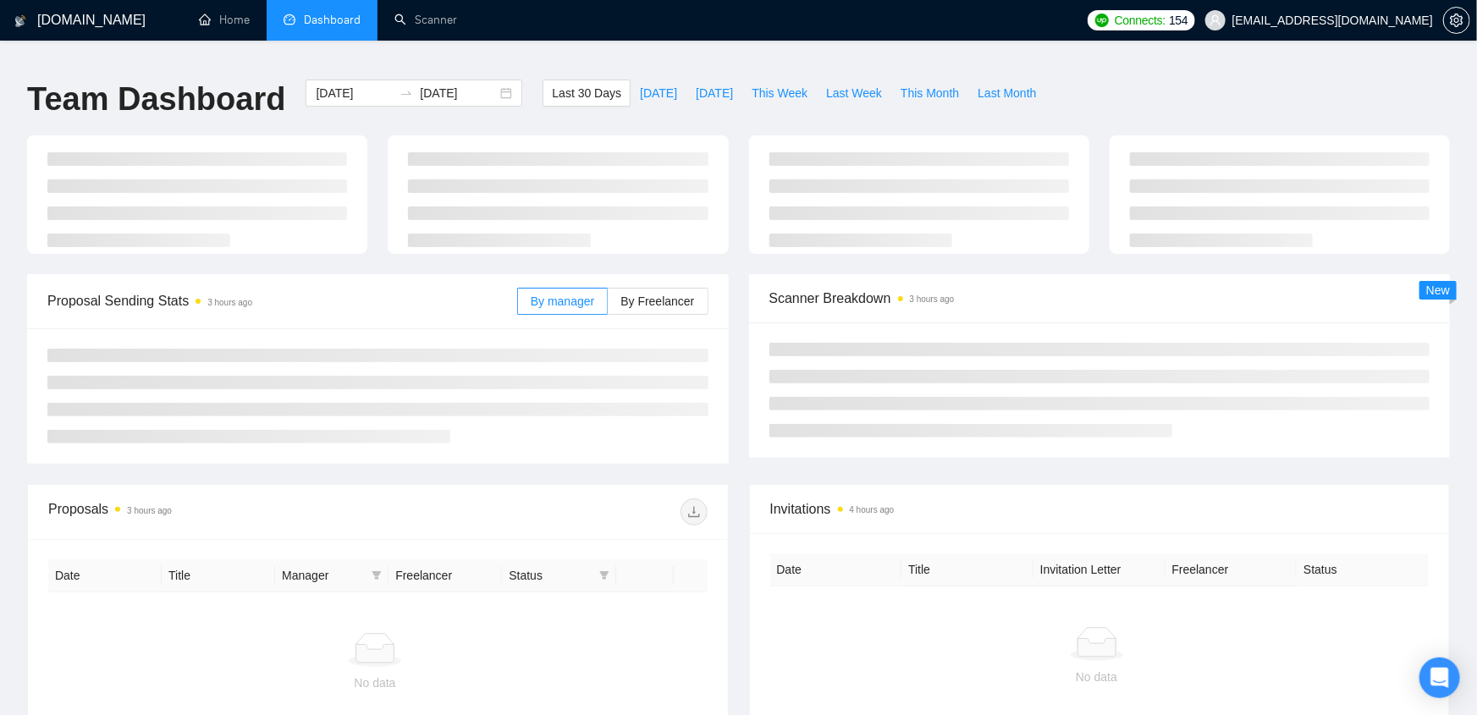
type input "2025-08-19"
type input "2025-09-18"
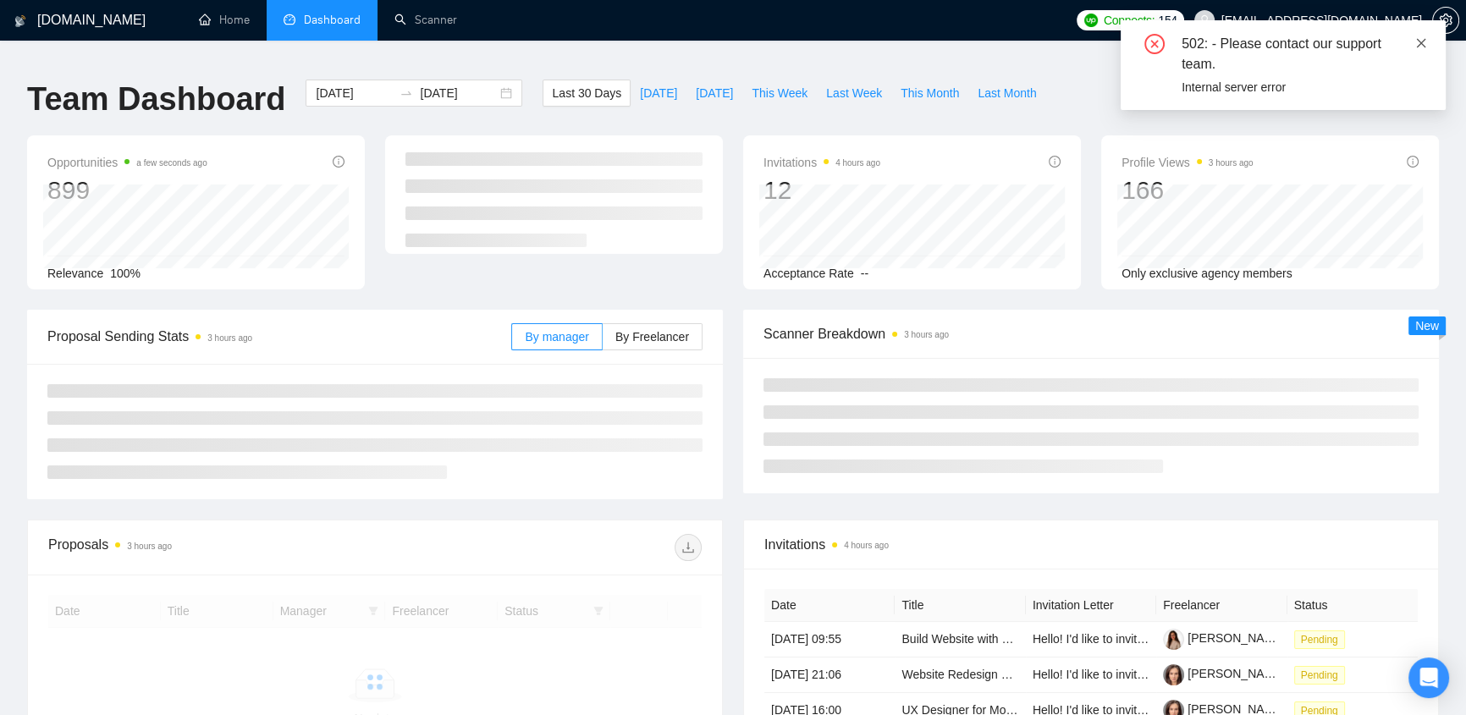
click at [1425, 43] on icon "close" at bounding box center [1422, 43] width 12 height 12
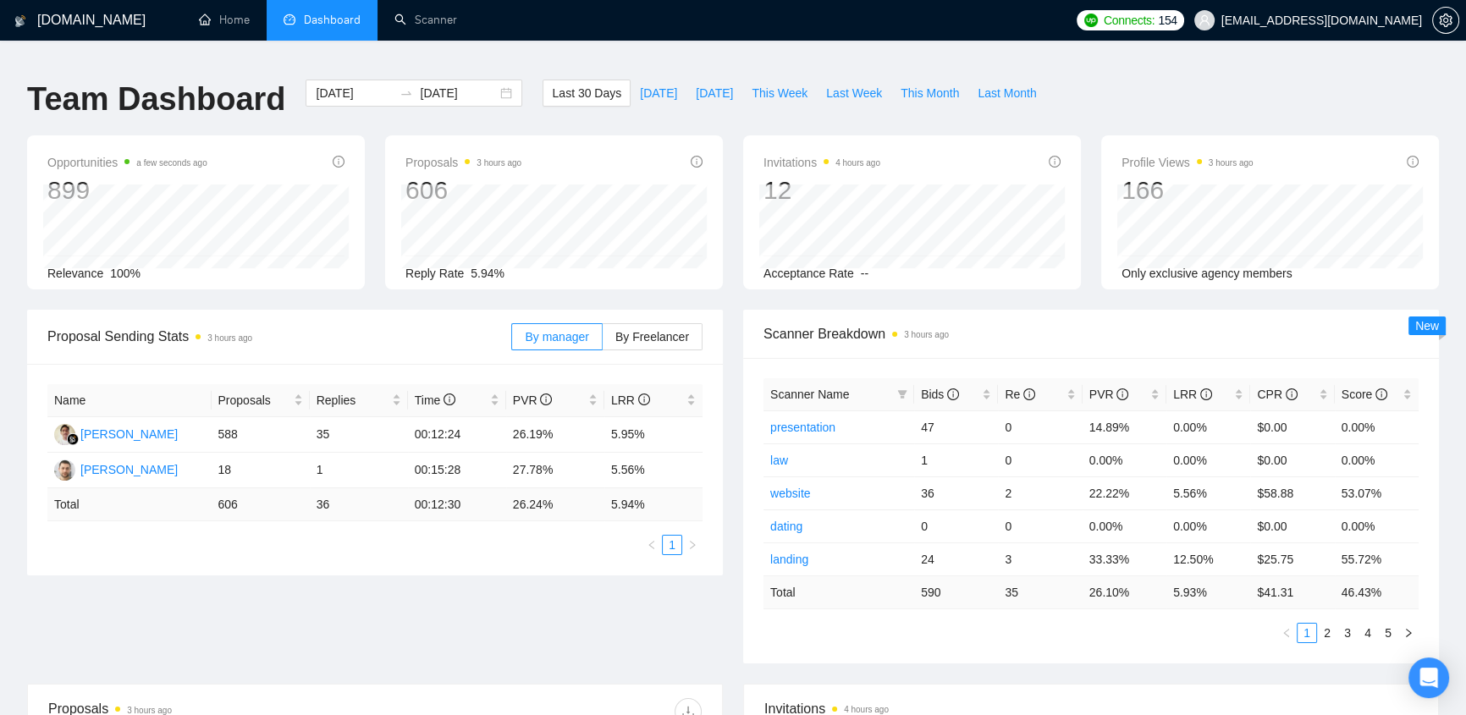
click at [1422, 40] on body "GigRadar.io Home Dashboard Scanner Connects: 154 klimevtushenko@gmail.com Team …" at bounding box center [733, 357] width 1466 height 715
click at [656, 330] on span "By Freelancer" at bounding box center [653, 337] width 74 height 14
click at [603, 341] on input "By Freelancer" at bounding box center [603, 341] width 0 height 0
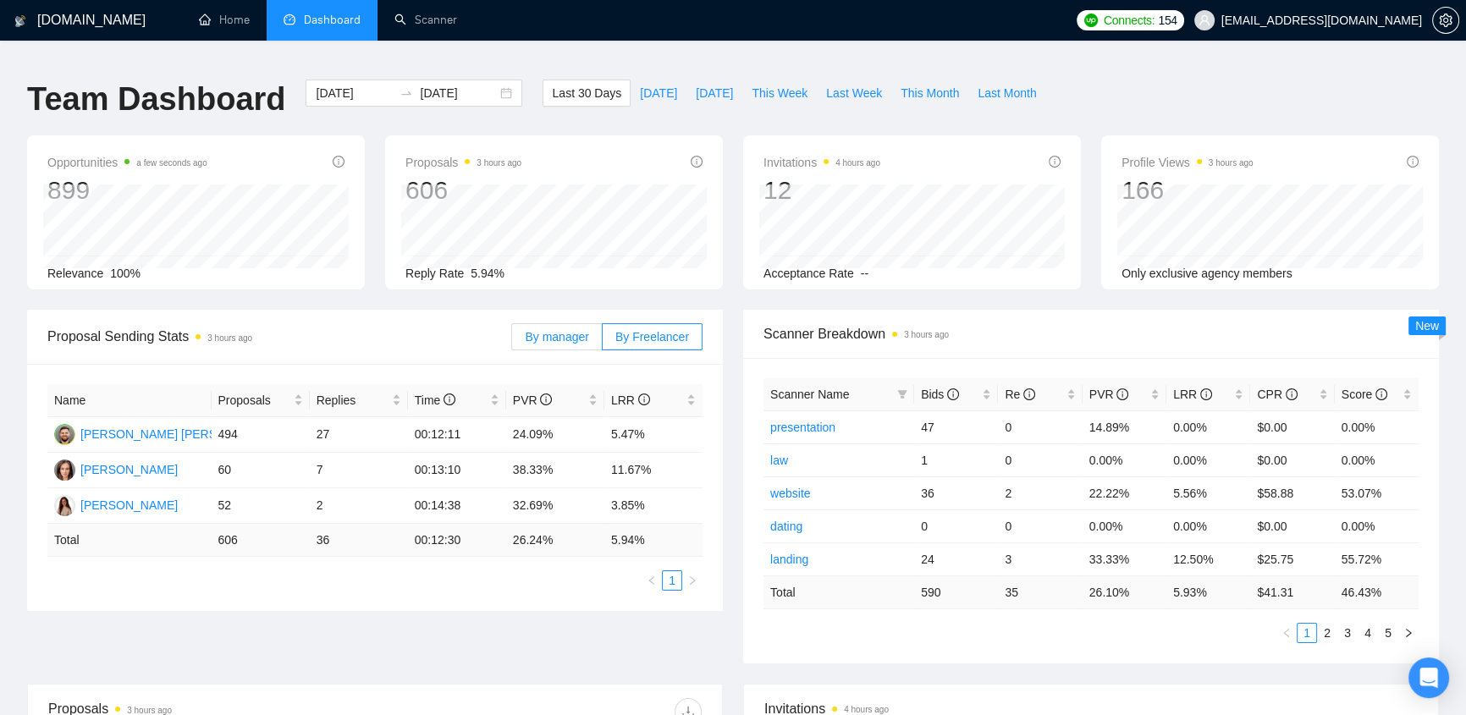
click at [571, 330] on span "By manager" at bounding box center [556, 337] width 63 height 14
click at [512, 341] on input "By manager" at bounding box center [512, 341] width 0 height 0
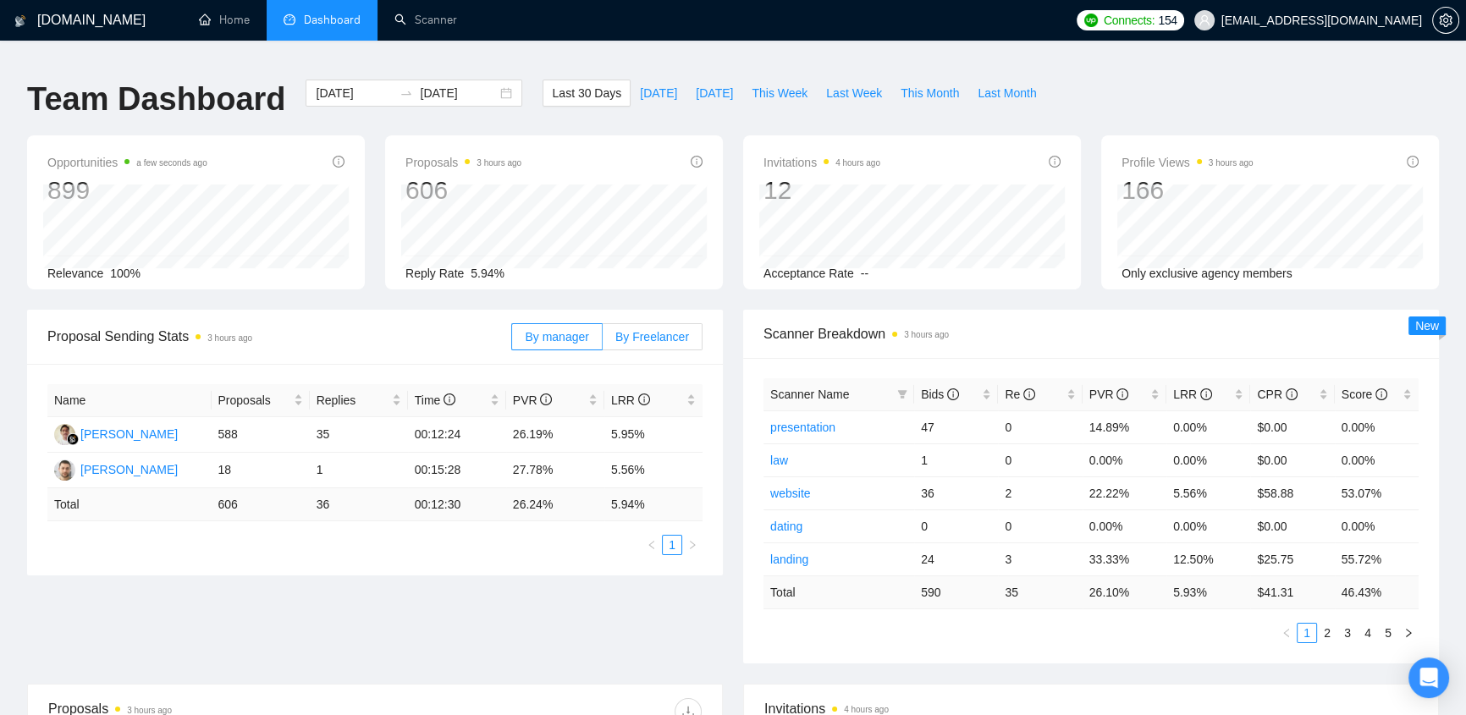
click at [648, 330] on span "By Freelancer" at bounding box center [653, 337] width 74 height 14
click at [603, 341] on input "By Freelancer" at bounding box center [603, 341] width 0 height 0
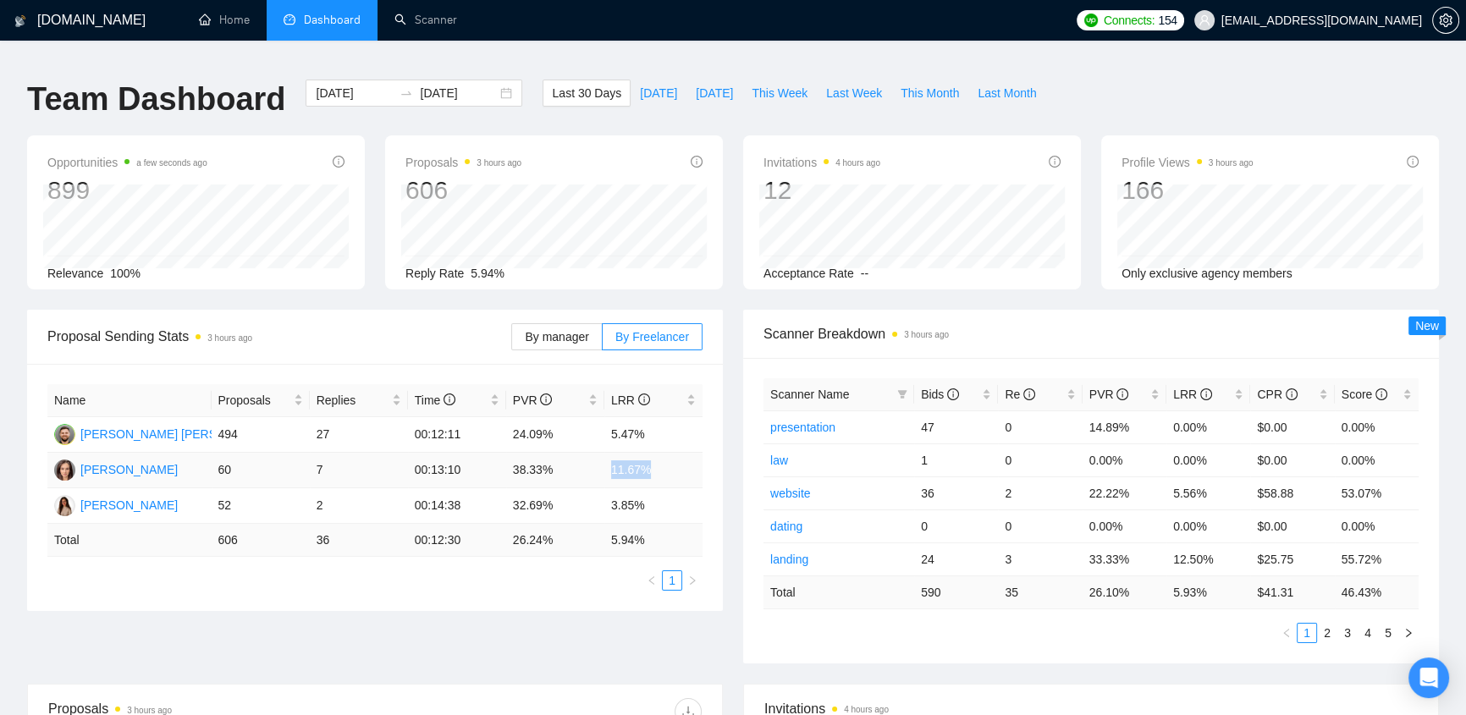
drag, startPoint x: 607, startPoint y: 453, endPoint x: 660, endPoint y: 440, distance: 54.8
click at [660, 453] on td "11.67%" at bounding box center [653, 471] width 98 height 36
click at [649, 460] on td "11.67%" at bounding box center [653, 471] width 98 height 36
drag, startPoint x: 654, startPoint y: 461, endPoint x: 598, endPoint y: 447, distance: 57.7
click at [598, 453] on tr "Violetta Yevtushenko 60 7 00:13:10 38.33% 11.67%" at bounding box center [374, 471] width 655 height 36
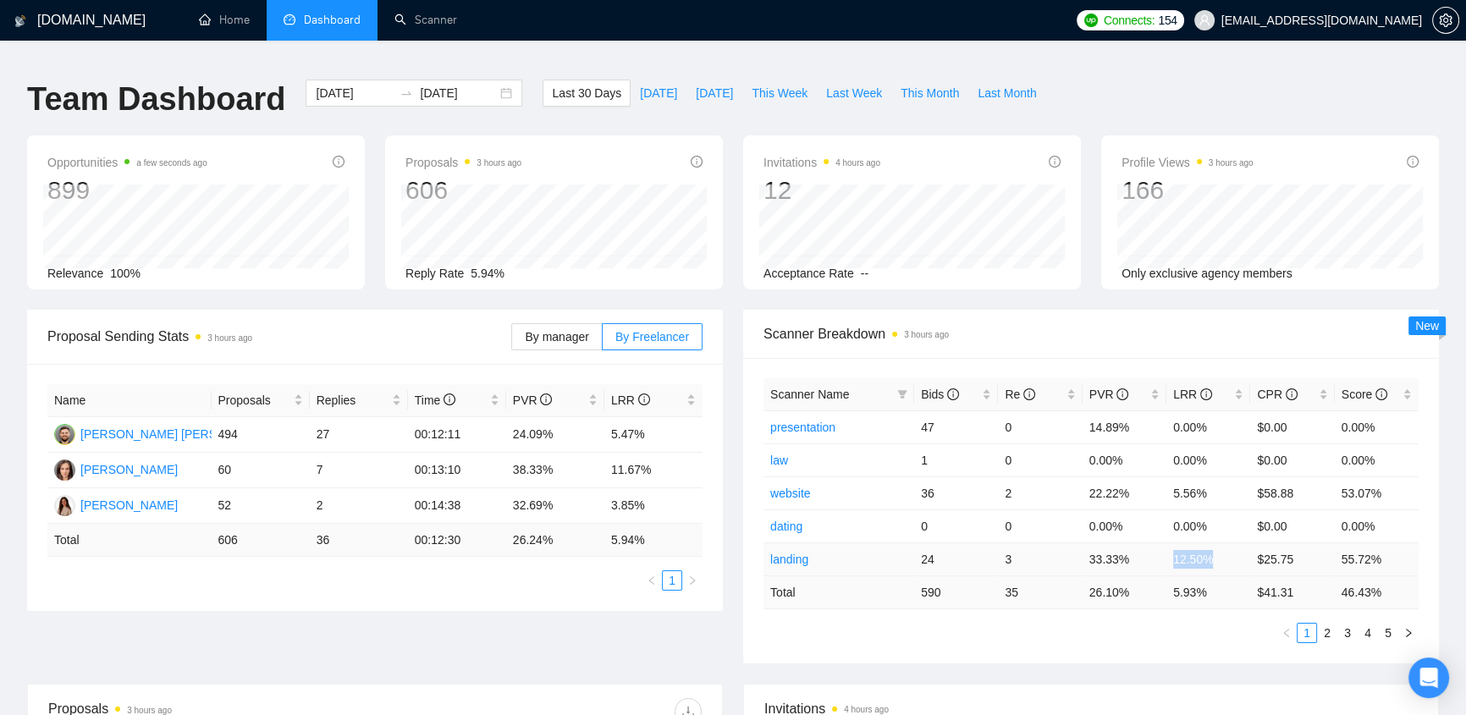
drag, startPoint x: 1221, startPoint y: 544, endPoint x: 1175, endPoint y: 545, distance: 45.7
click at [1175, 545] on td "12.50%" at bounding box center [1209, 559] width 84 height 33
click at [929, 385] on span "Bids" at bounding box center [950, 394] width 58 height 19
click at [933, 388] on span "Bids" at bounding box center [940, 395] width 38 height 14
drag, startPoint x: 1216, startPoint y: 442, endPoint x: 906, endPoint y: 455, distance: 310.2
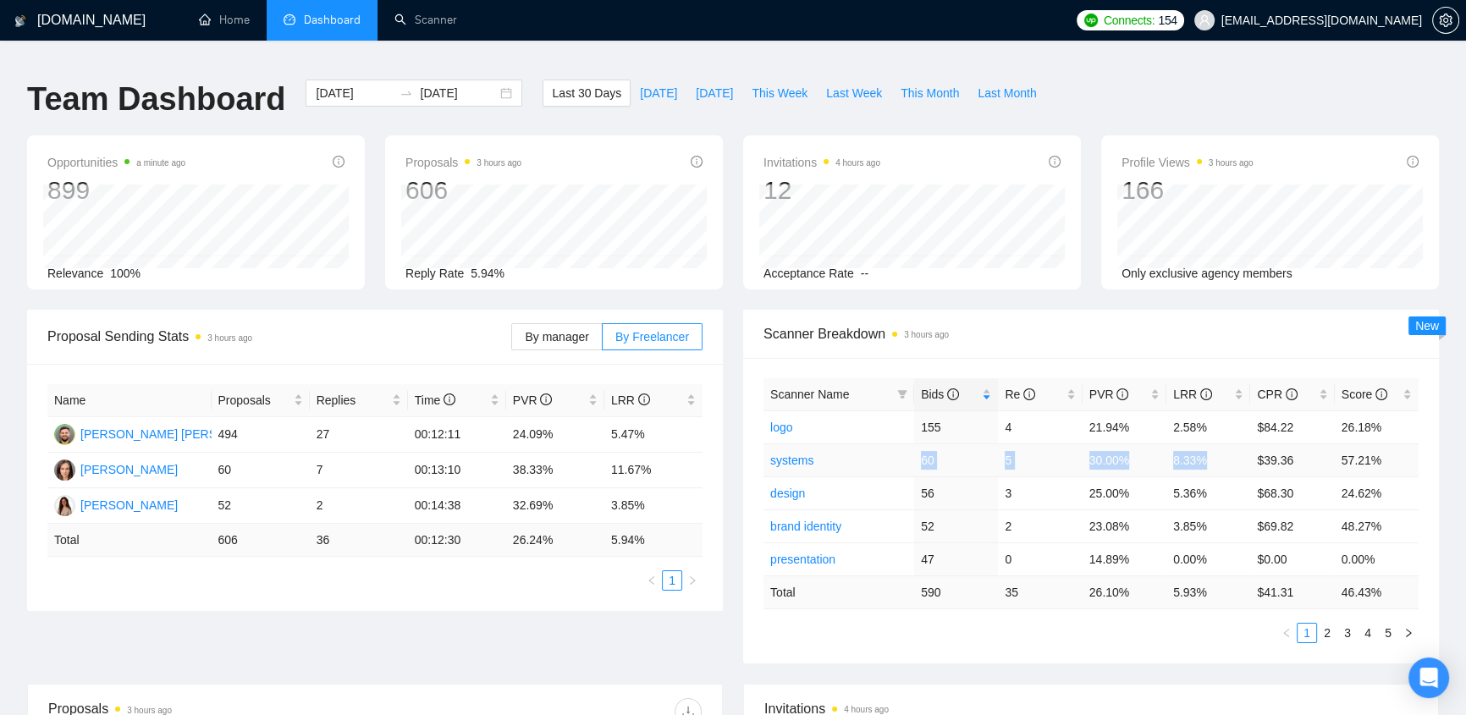
click at [906, 455] on tr "systems 60 5 30.00% 8.33% $39.36 57.21%" at bounding box center [1091, 460] width 655 height 33
click at [1184, 331] on span "Scanner Breakdown 3 hours ago" at bounding box center [1091, 333] width 655 height 21
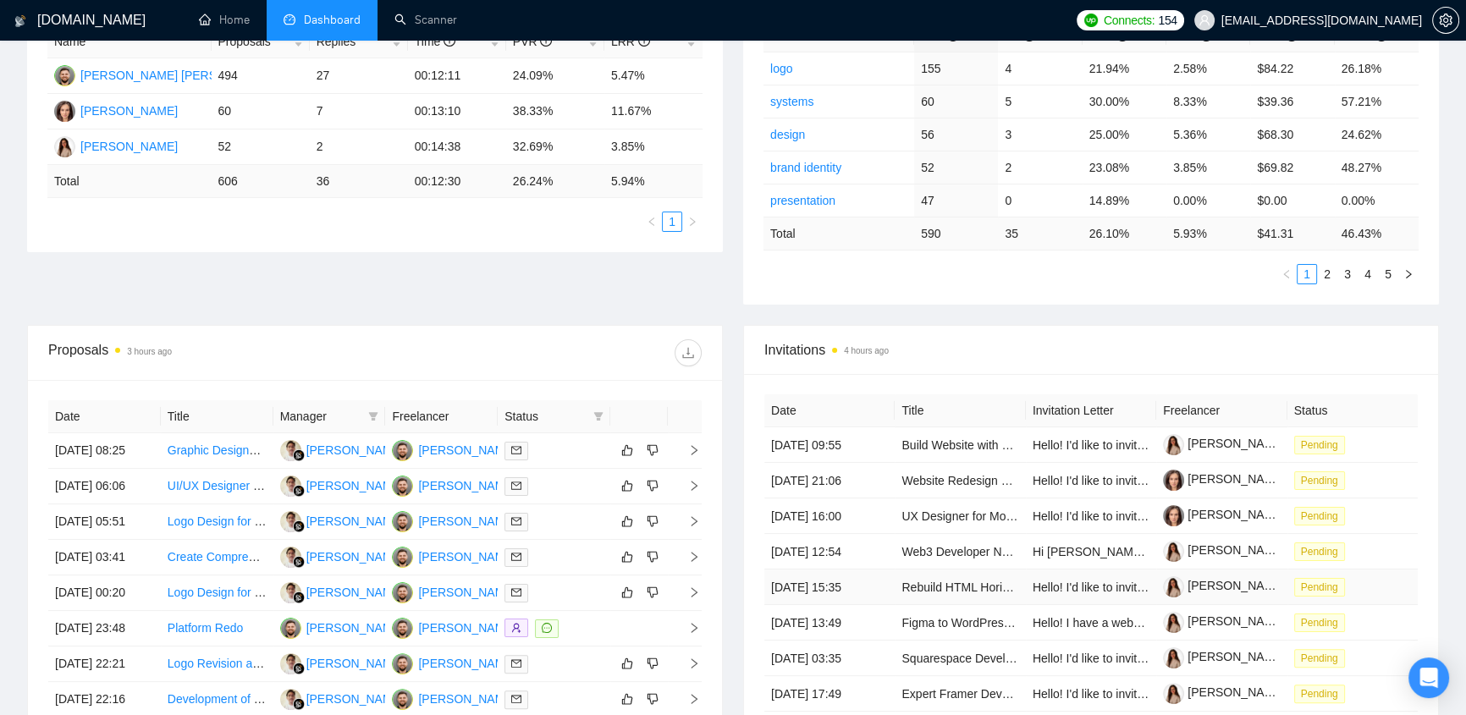
scroll to position [538, 0]
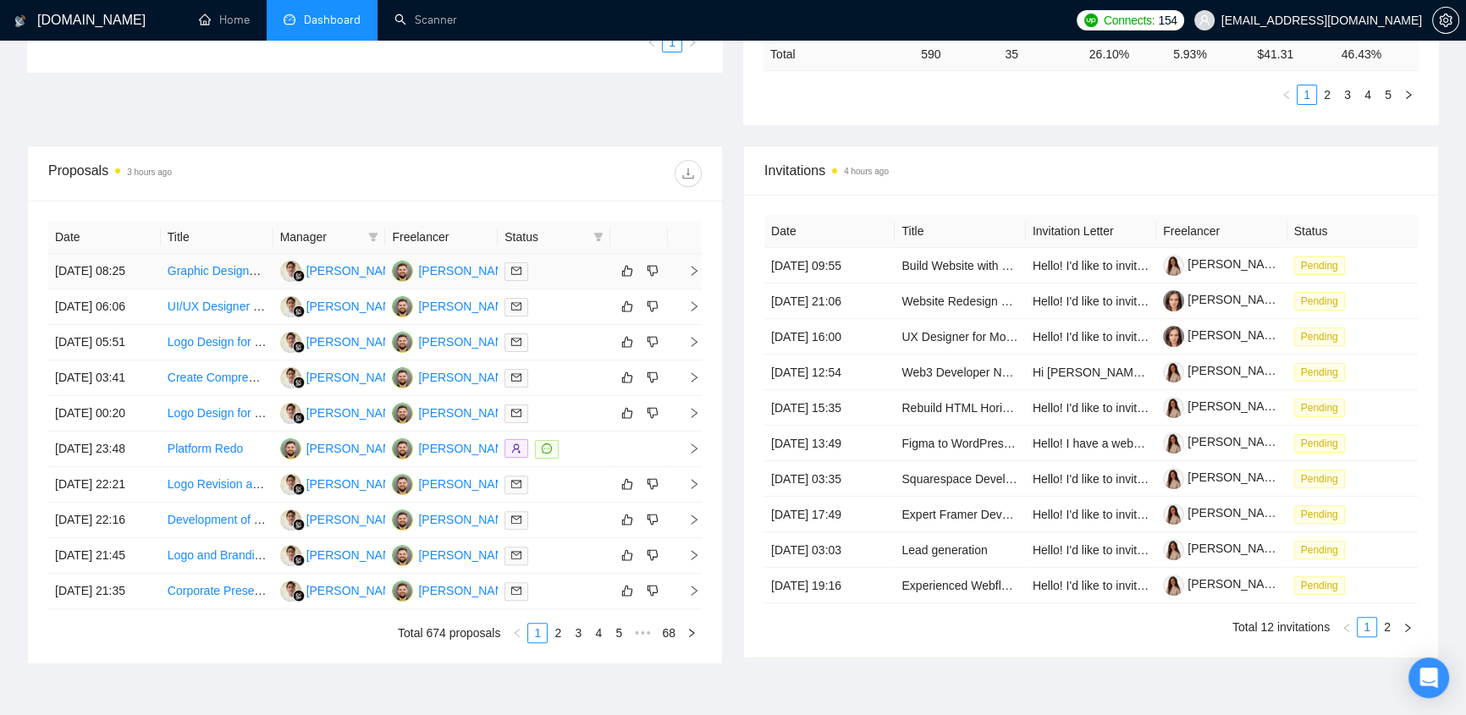
click at [555, 262] on div at bounding box center [554, 271] width 99 height 19
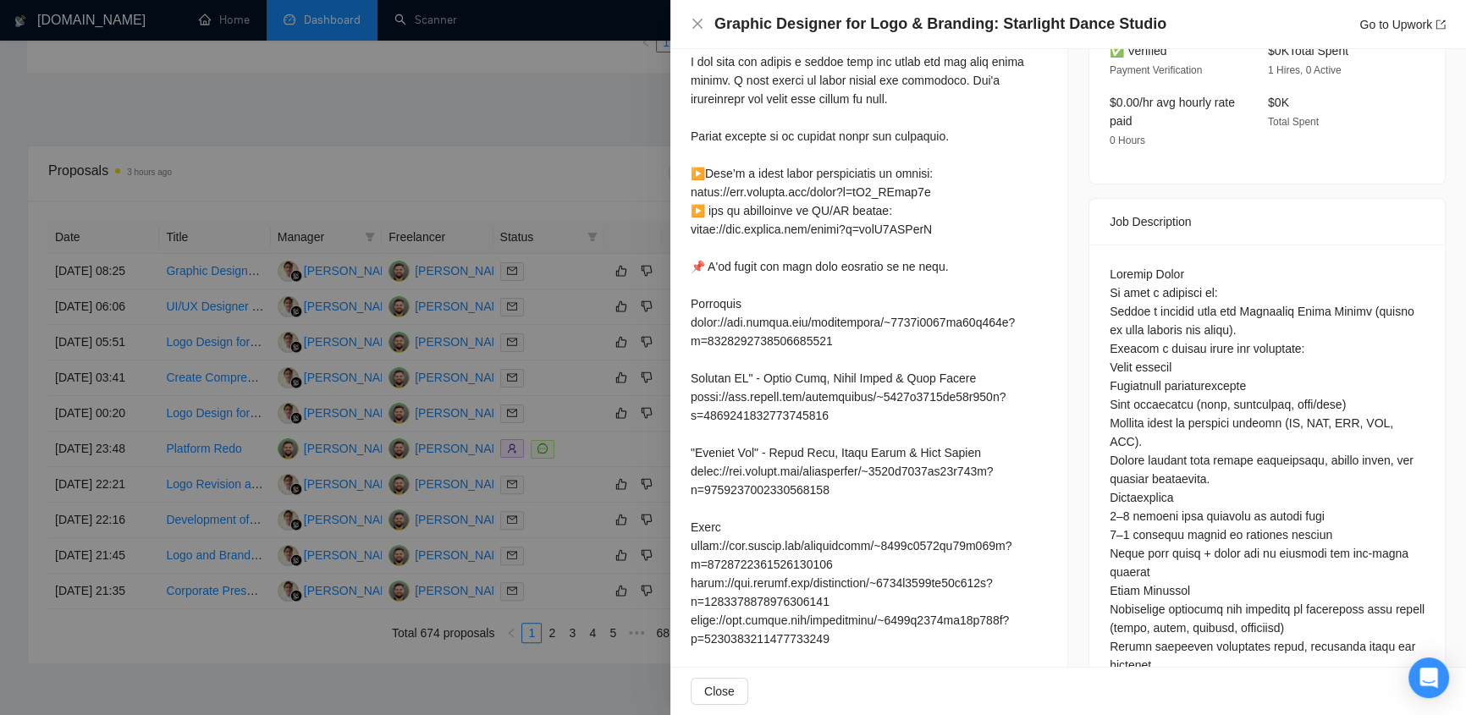
scroll to position [359, 0]
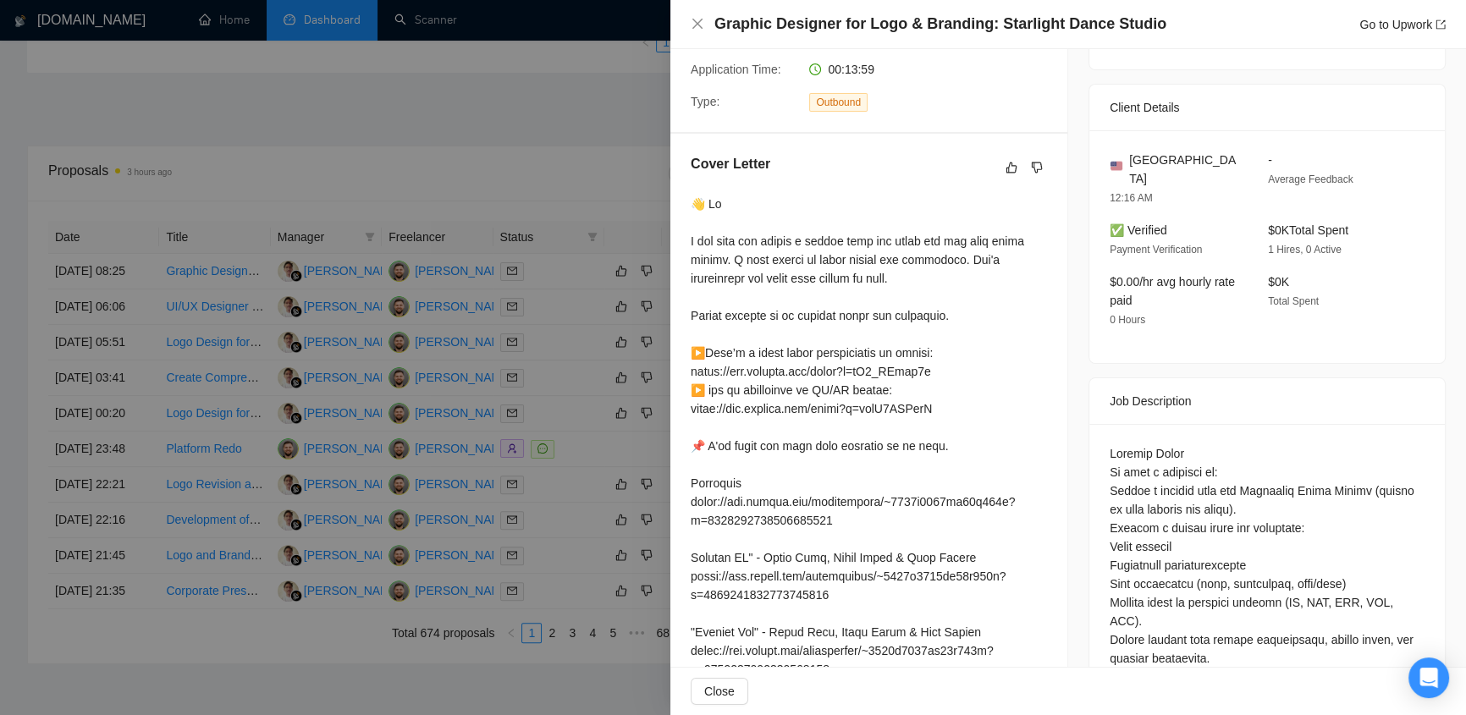
drag, startPoint x: 695, startPoint y: 215, endPoint x: 820, endPoint y: 232, distance: 125.6
drag, startPoint x: 893, startPoint y: 249, endPoint x: 934, endPoint y: 256, distance: 41.2
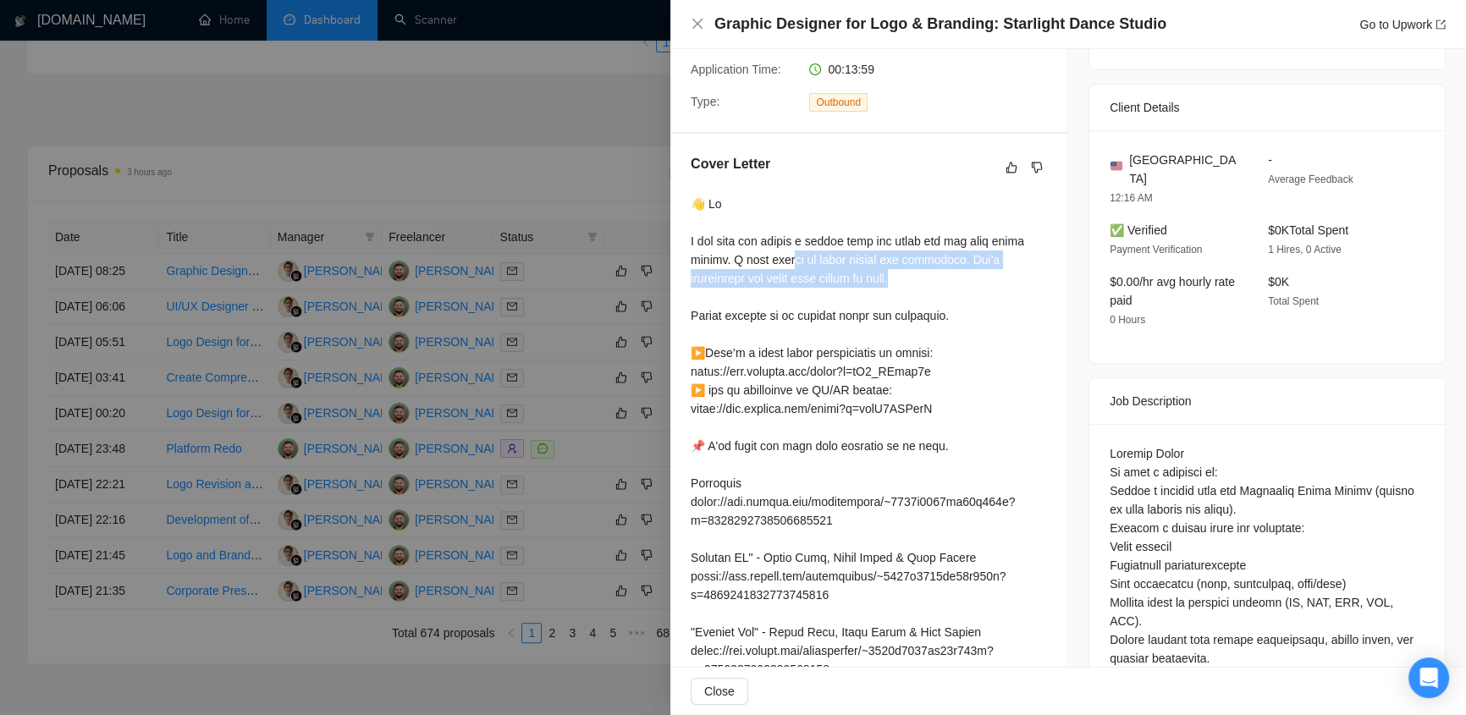
drag, startPoint x: 842, startPoint y: 267, endPoint x: 779, endPoint y: 237, distance: 69.3
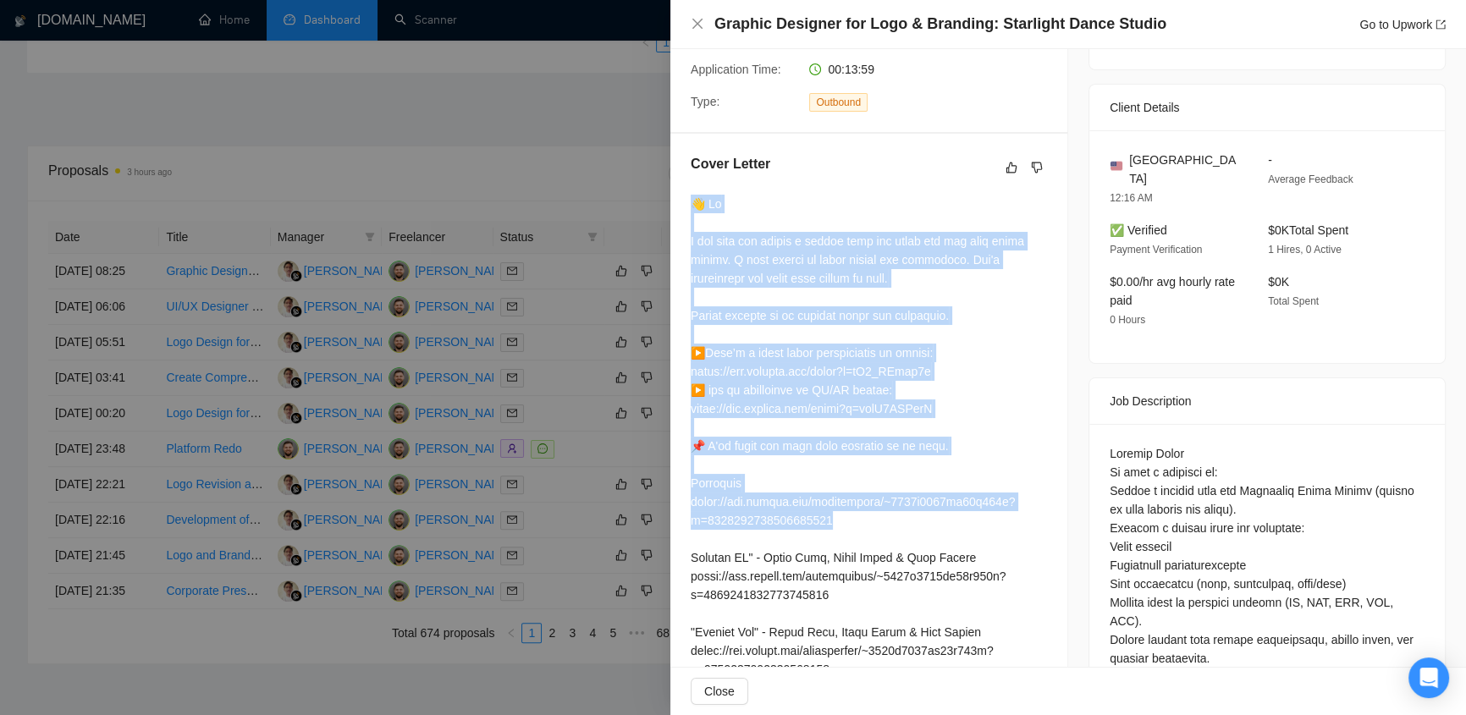
drag, startPoint x: 693, startPoint y: 185, endPoint x: 991, endPoint y: 496, distance: 431.1
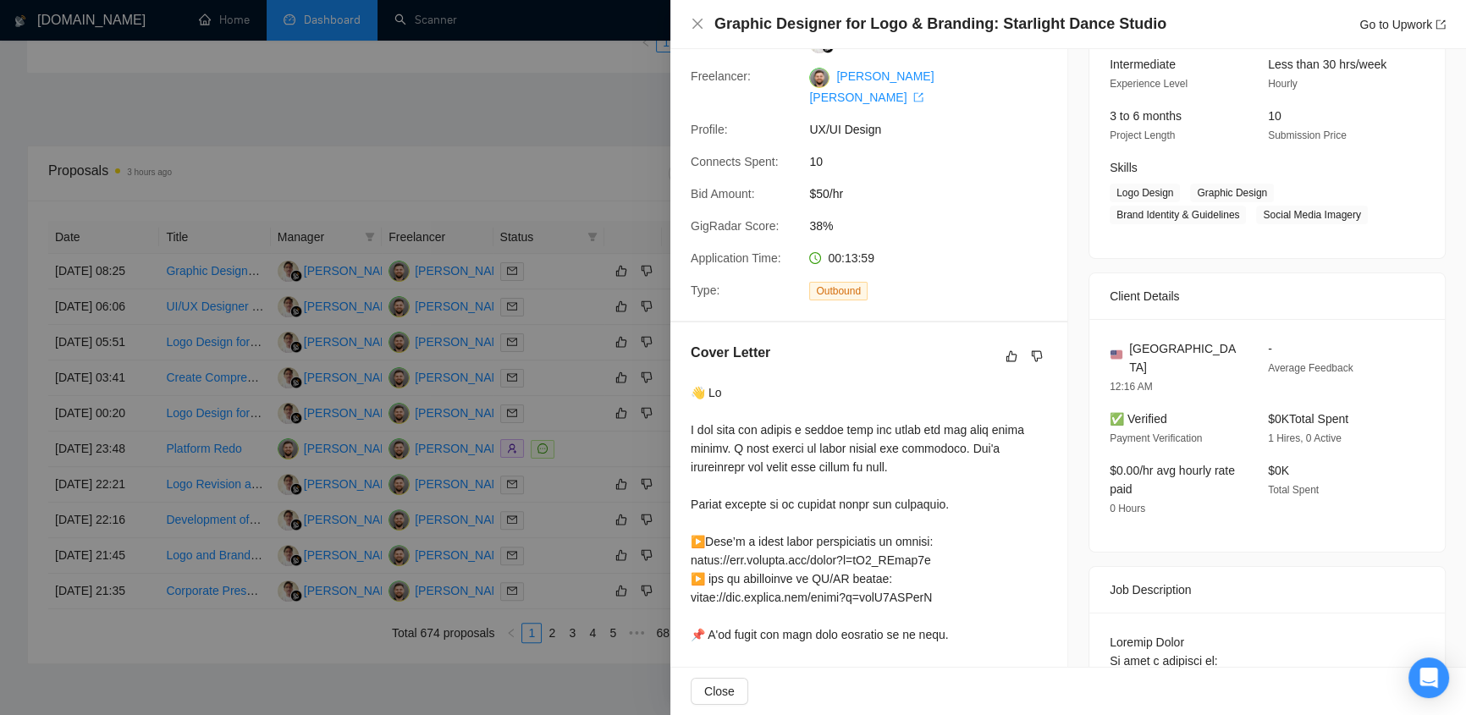
scroll to position [0, 0]
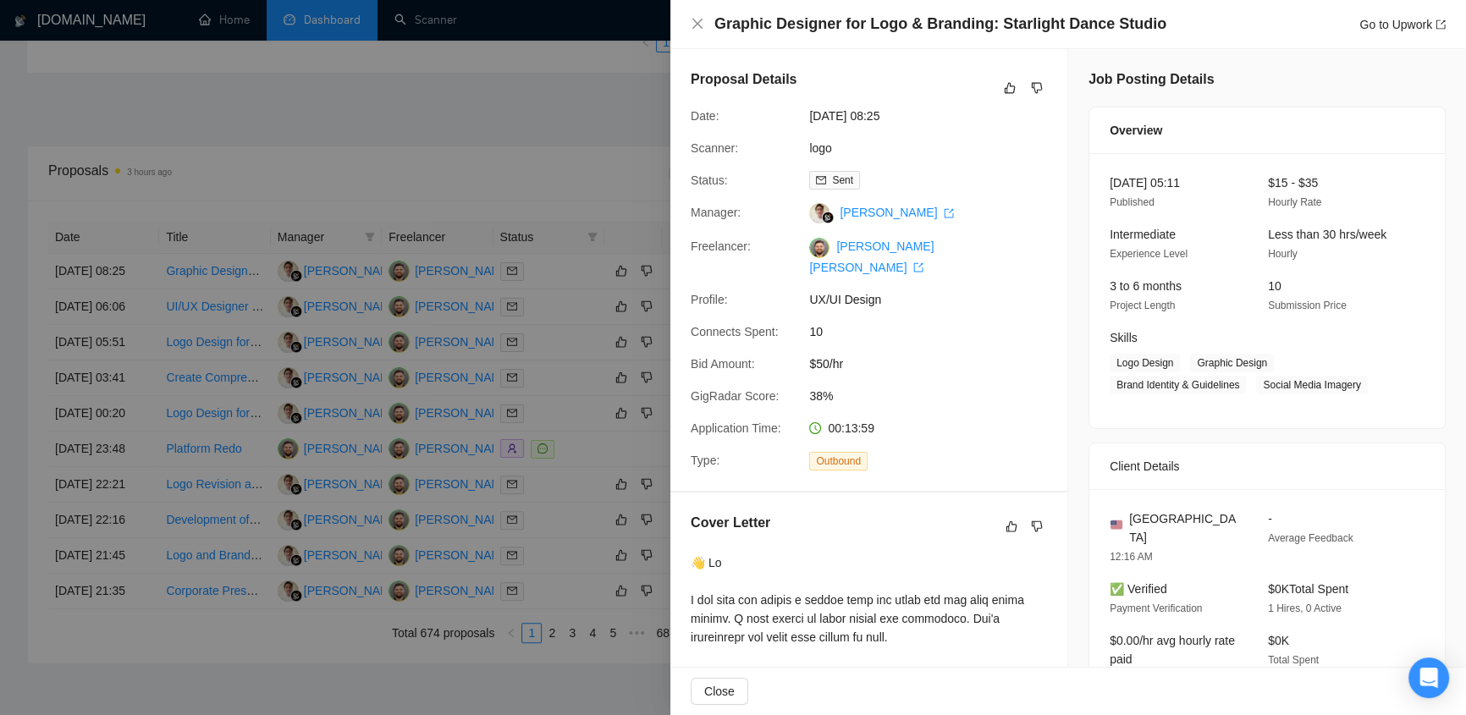
click at [624, 84] on div at bounding box center [733, 357] width 1466 height 715
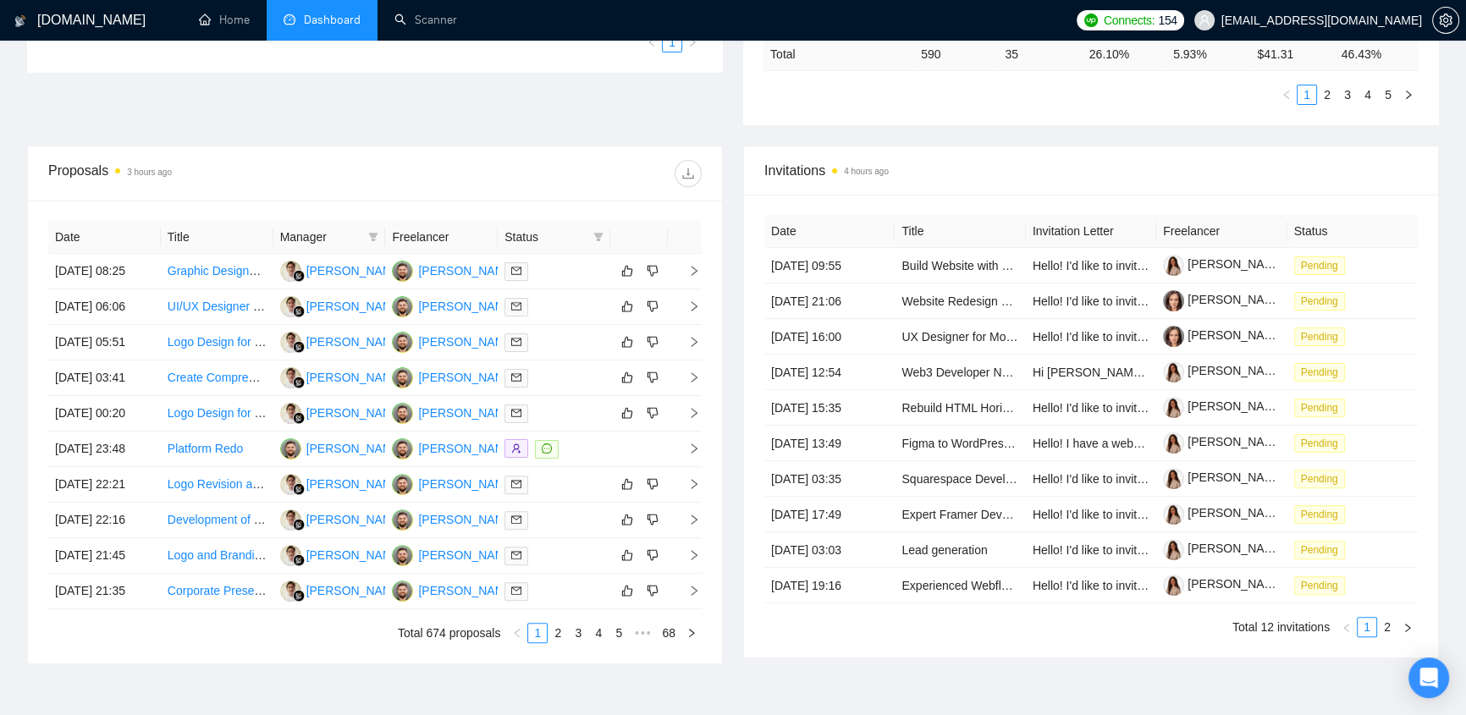
scroll to position [179, 0]
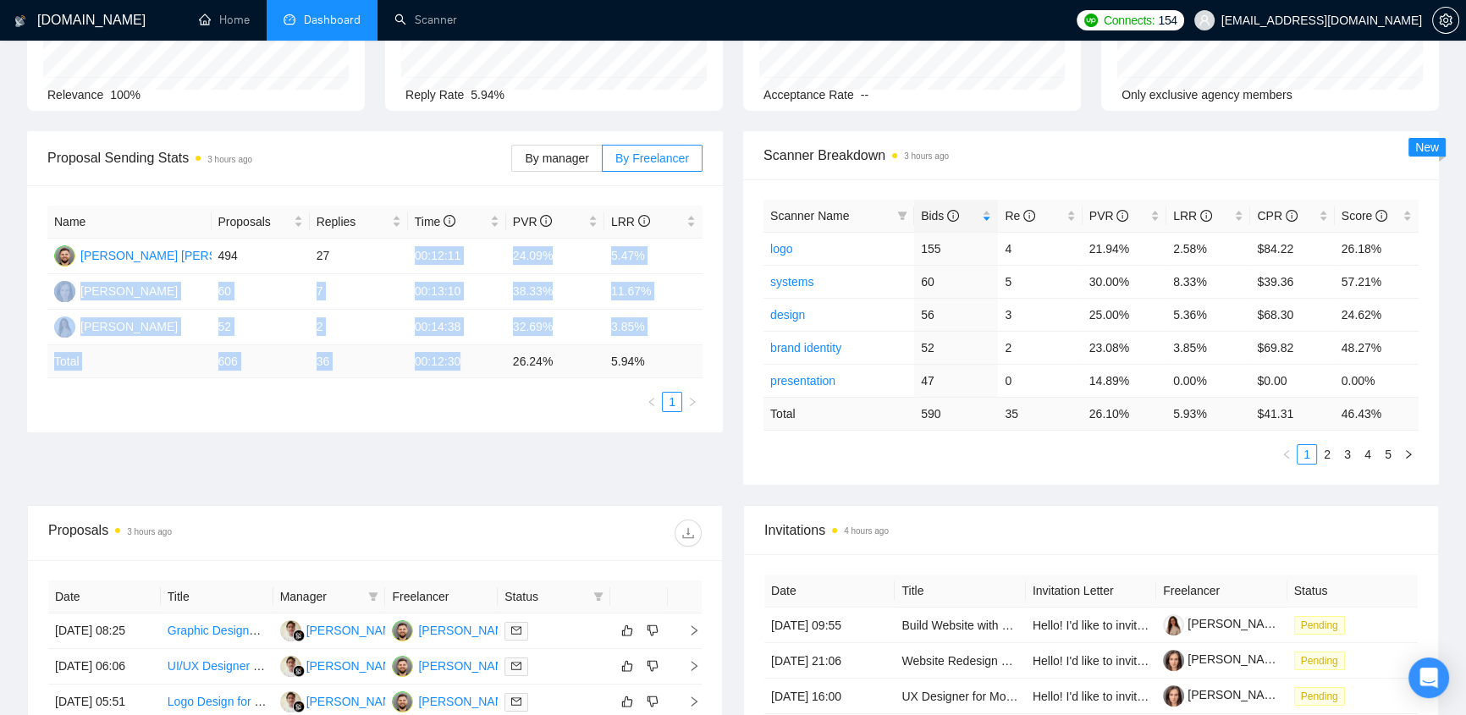
drag, startPoint x: 408, startPoint y: 238, endPoint x: 477, endPoint y: 362, distance: 141.4
click at [477, 362] on table "Name Proposals Replies Time PVR LRR Klym Yevtushenko 494 27 00:12:11 24.09% 5.4…" at bounding box center [374, 292] width 655 height 173
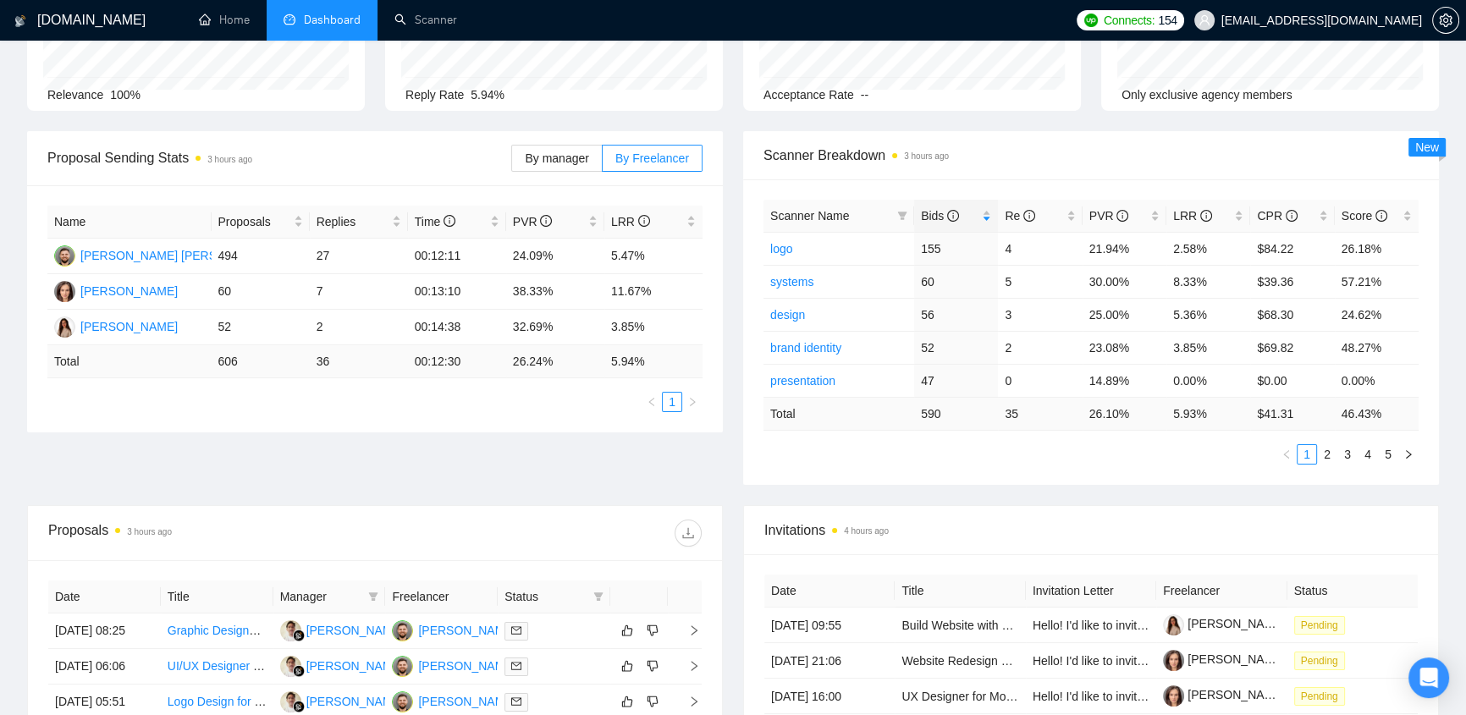
click at [463, 392] on ul "1" at bounding box center [374, 402] width 655 height 20
